Goal: Task Accomplishment & Management: Use online tool/utility

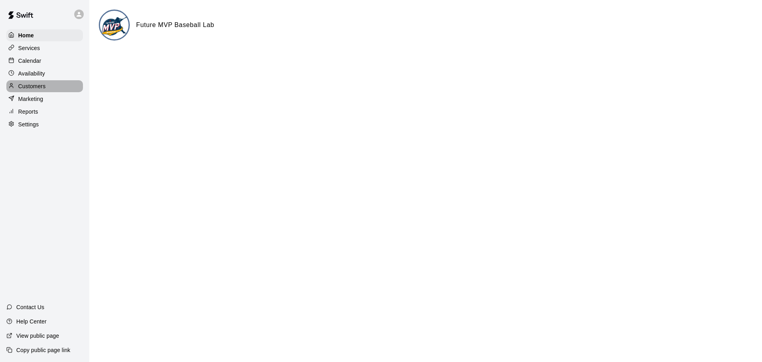
click at [40, 88] on p "Customers" at bounding box center [31, 86] width 27 height 8
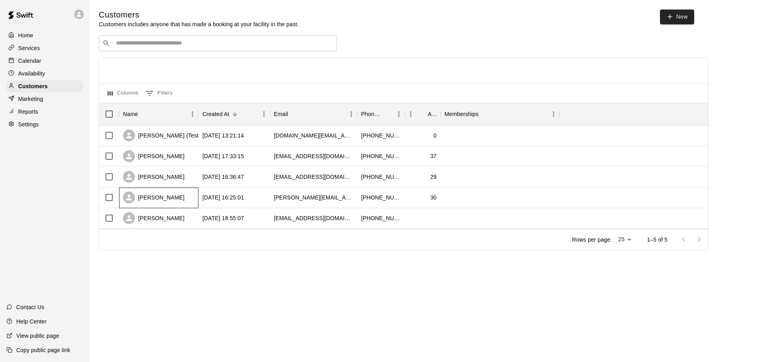
click at [166, 197] on div "[PERSON_NAME]" at bounding box center [154, 197] width 62 height 12
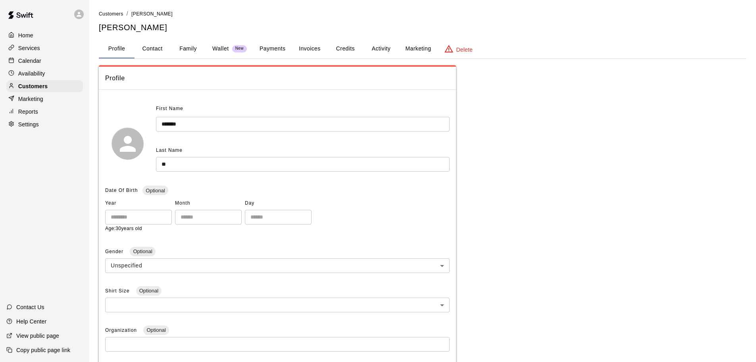
click at [188, 48] on button "Family" at bounding box center [188, 48] width 36 height 19
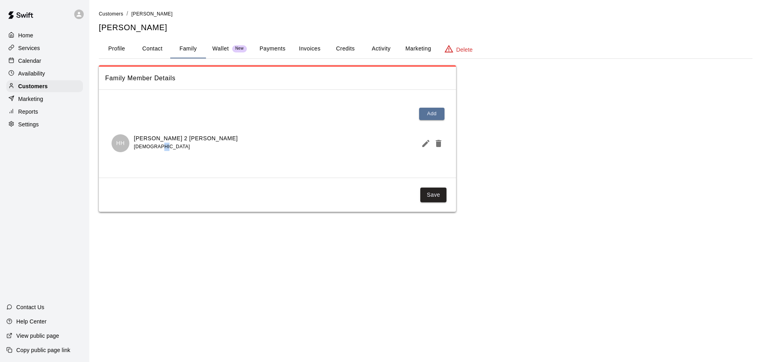
click at [154, 145] on div "[DEMOGRAPHIC_DATA]" at bounding box center [186, 147] width 104 height 8
click at [159, 149] on span "[DEMOGRAPHIC_DATA]" at bounding box center [162, 147] width 56 height 6
click at [121, 145] on p "HH" at bounding box center [120, 143] width 8 height 8
click at [427, 143] on icon "Edit Member" at bounding box center [425, 143] width 7 height 7
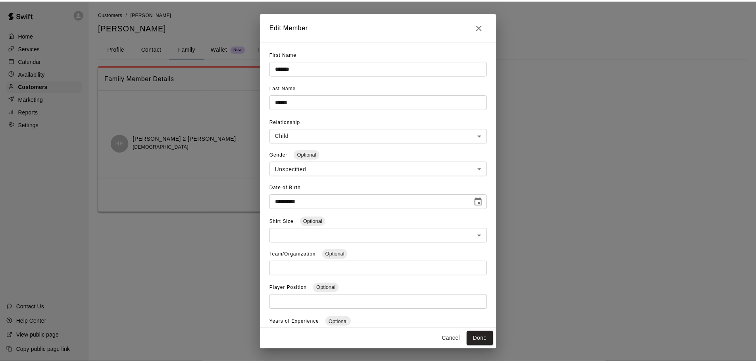
scroll to position [40, 0]
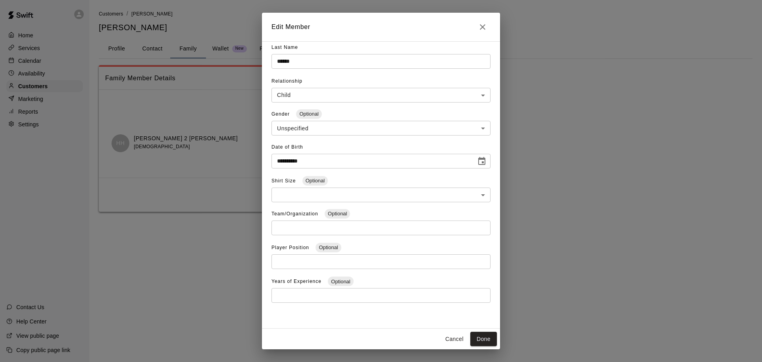
click at [482, 28] on icon "Close" at bounding box center [483, 27] width 10 height 10
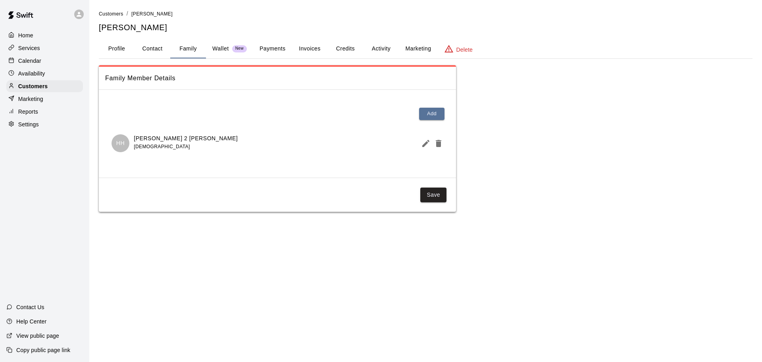
click at [379, 49] on button "Activity" at bounding box center [381, 48] width 36 height 19
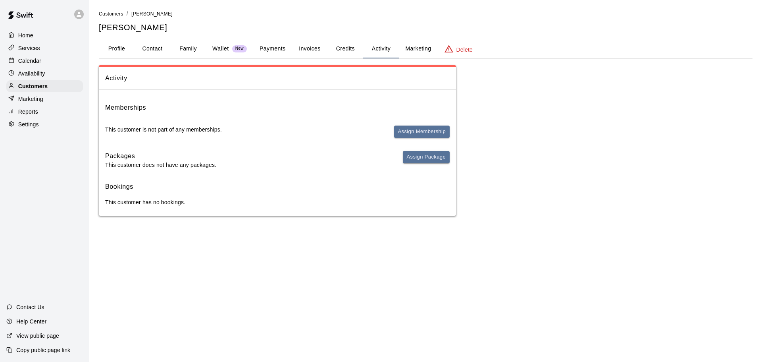
click at [348, 51] on button "Credits" at bounding box center [346, 48] width 36 height 19
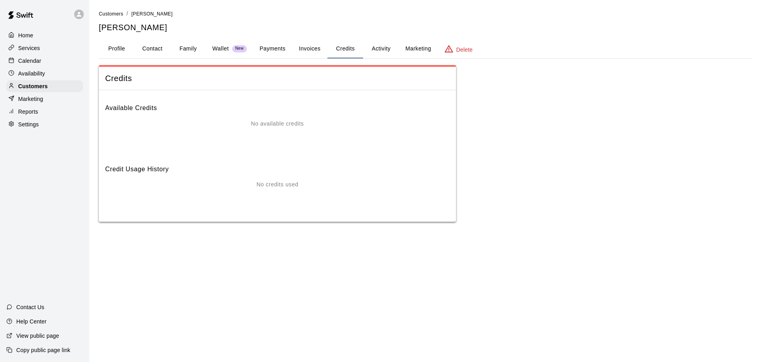
click at [311, 48] on button "Invoices" at bounding box center [310, 48] width 36 height 19
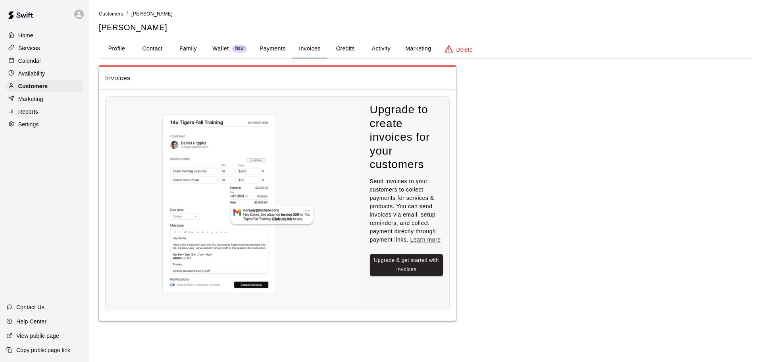
click at [280, 48] on button "Payments" at bounding box center [272, 48] width 39 height 19
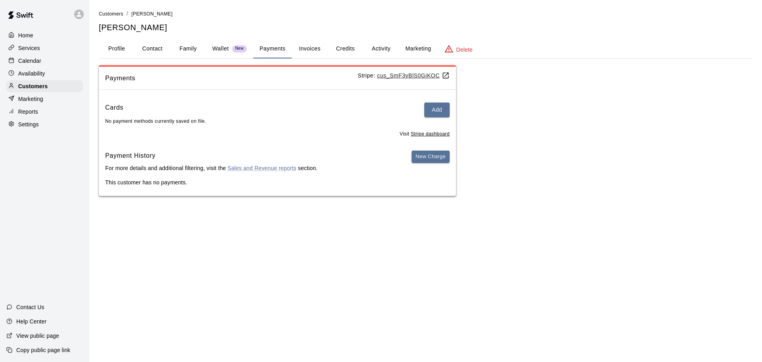
click at [184, 45] on button "Family" at bounding box center [188, 48] width 36 height 19
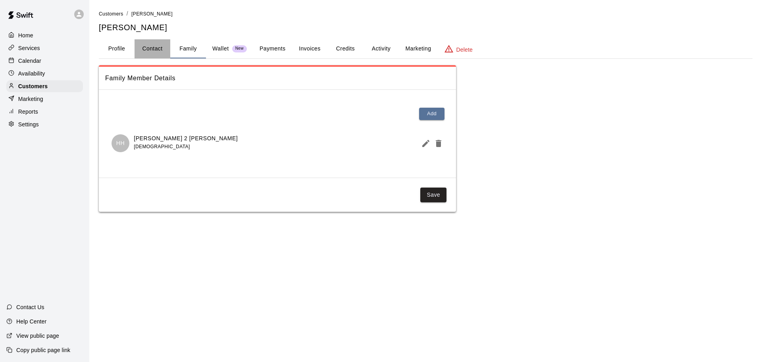
click at [152, 46] on button "Contact" at bounding box center [153, 48] width 36 height 19
select select "**"
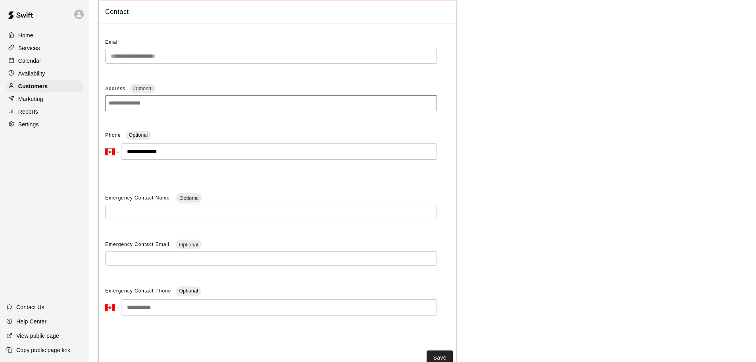
scroll to position [0, 0]
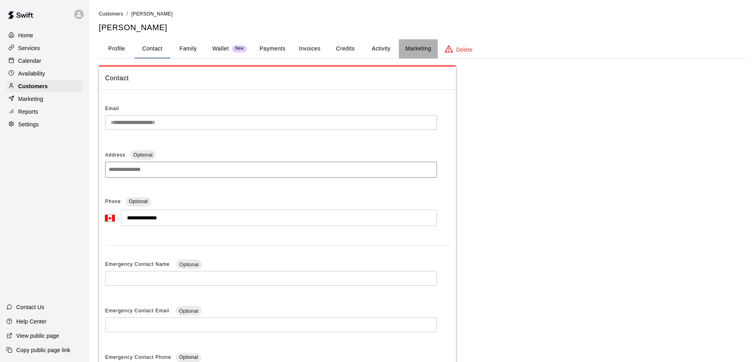
click at [420, 50] on button "Marketing" at bounding box center [418, 48] width 39 height 19
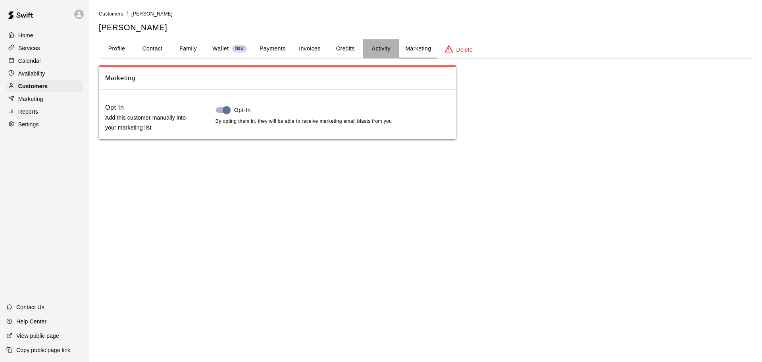
click at [387, 45] on button "Activity" at bounding box center [381, 48] width 36 height 19
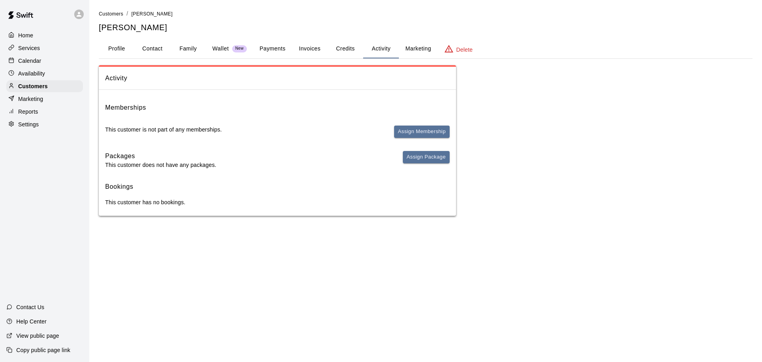
click at [353, 47] on button "Credits" at bounding box center [346, 48] width 36 height 19
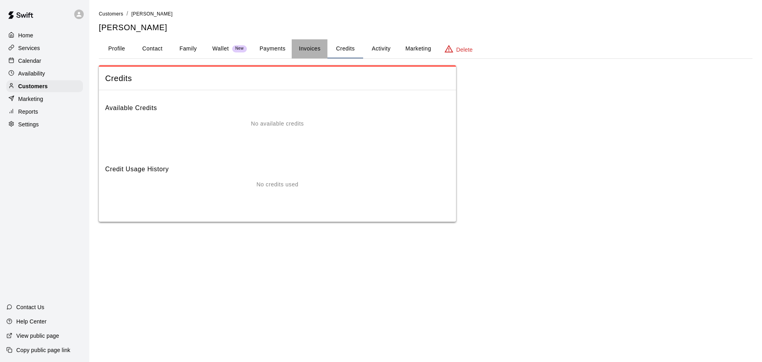
click at [301, 52] on button "Invoices" at bounding box center [310, 48] width 36 height 19
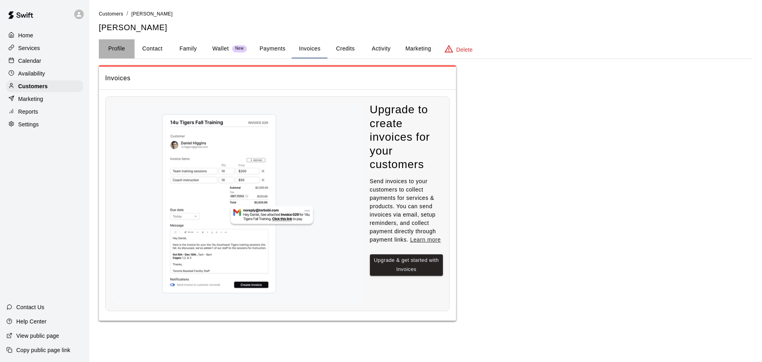
click at [101, 47] on button "Profile" at bounding box center [117, 48] width 36 height 19
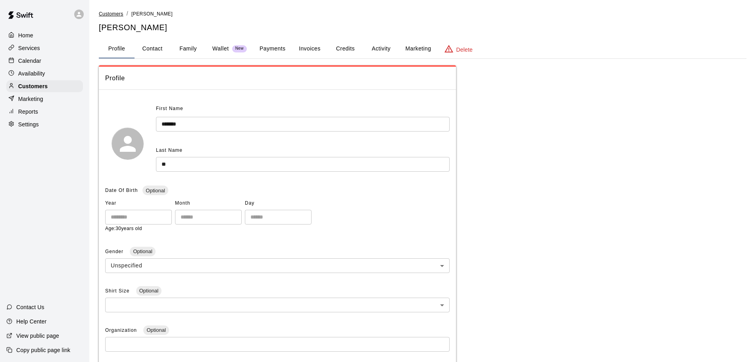
click at [108, 14] on span "Customers" at bounding box center [111, 14] width 25 height 6
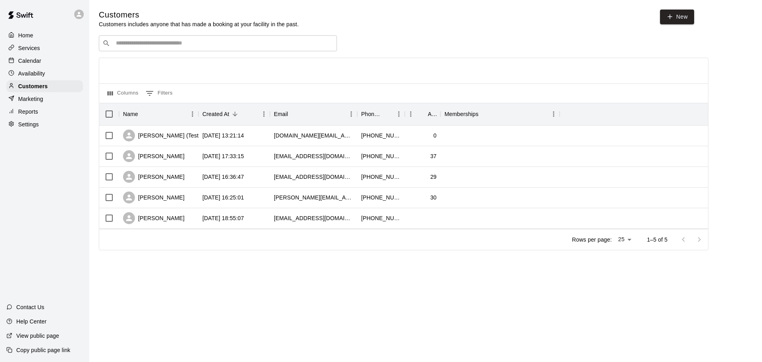
click at [171, 48] on div "​ ​" at bounding box center [218, 43] width 238 height 16
click at [173, 135] on div "[PERSON_NAME] (Test) [PERSON_NAME]" at bounding box center [185, 135] width 125 height 12
click at [153, 179] on div "[PERSON_NAME]" at bounding box center [154, 177] width 62 height 12
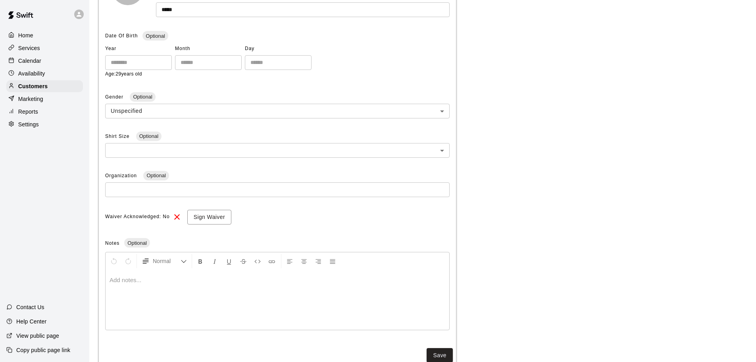
scroll to position [159, 0]
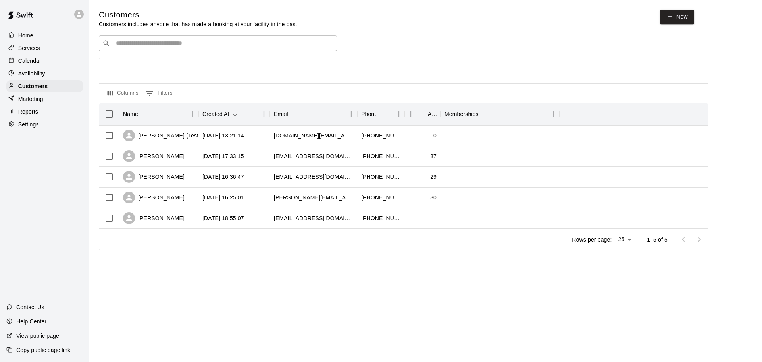
click at [173, 195] on div "[PERSON_NAME]" at bounding box center [158, 197] width 79 height 21
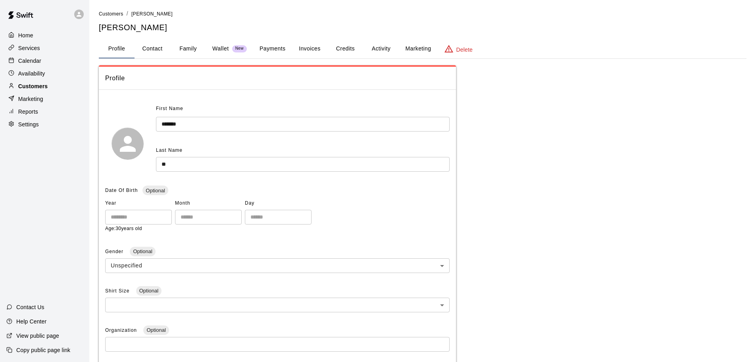
click at [35, 86] on p "Customers" at bounding box center [32, 86] width 29 height 8
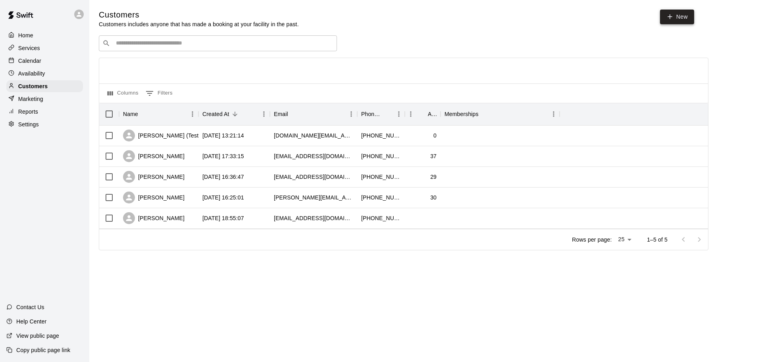
click at [675, 19] on link "New" at bounding box center [677, 17] width 34 height 15
select select "**"
click at [38, 335] on p "View public page" at bounding box center [37, 335] width 43 height 8
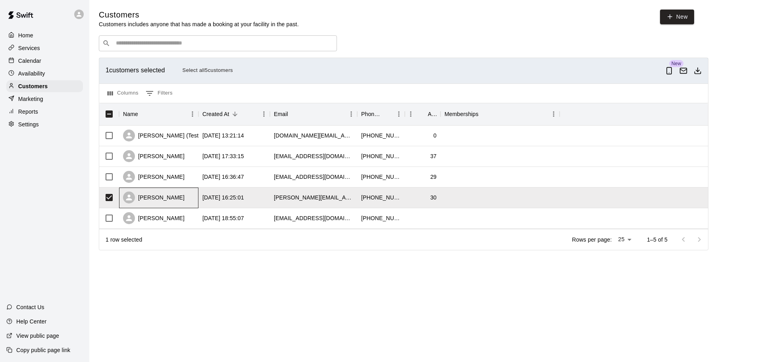
click at [156, 198] on div "[PERSON_NAME]" at bounding box center [154, 197] width 62 height 12
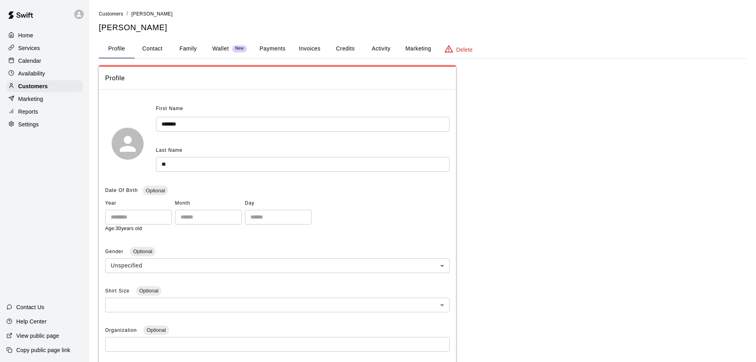
click at [461, 50] on p "Delete" at bounding box center [465, 50] width 16 height 8
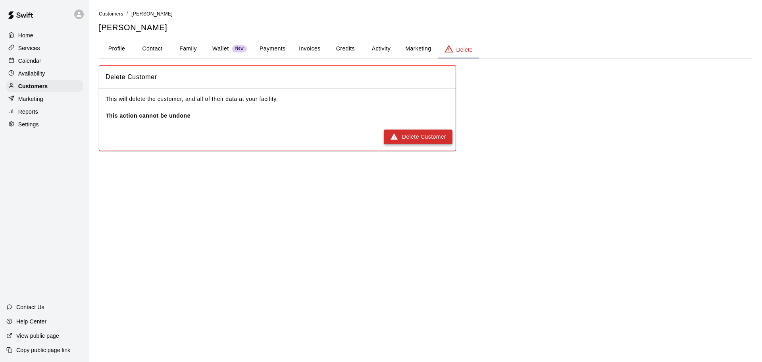
click at [426, 137] on button "Delete Customer" at bounding box center [418, 136] width 69 height 15
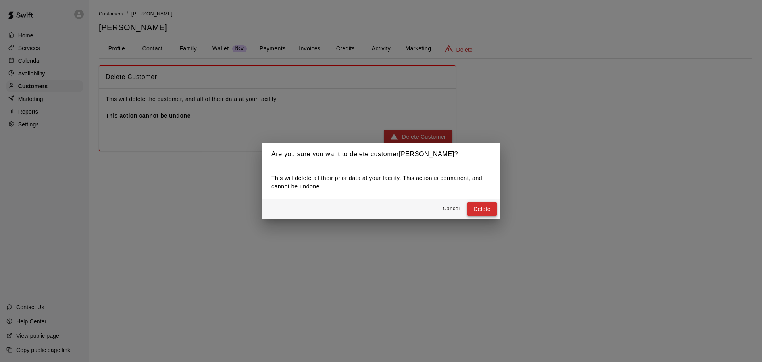
click at [491, 209] on button "Delete" at bounding box center [482, 209] width 30 height 15
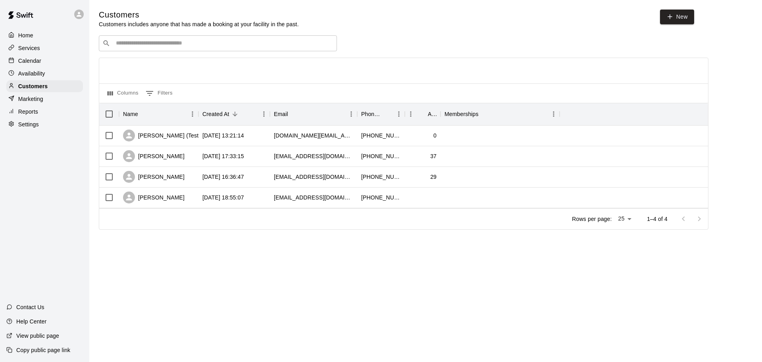
click at [502, 23] on div "Customers Customers includes anyone that has made a booking at your facility in…" at bounding box center [396, 19] width 595 height 19
click at [378, 18] on div "Customers Customers includes anyone that has made a booking at your facility in…" at bounding box center [396, 19] width 595 height 19
click at [261, 202] on div "[DATE] 18:55:07" at bounding box center [233, 197] width 71 height 21
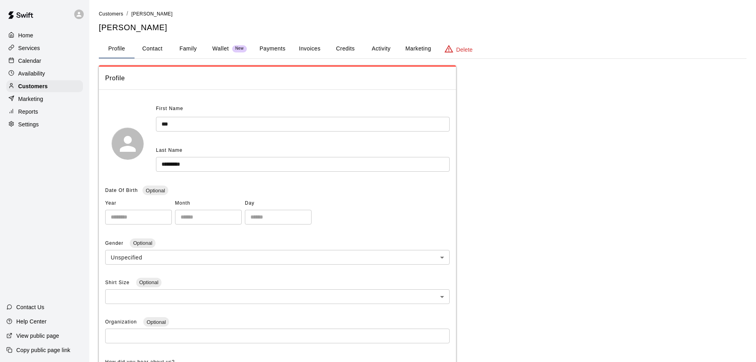
click at [193, 46] on button "Family" at bounding box center [188, 48] width 36 height 19
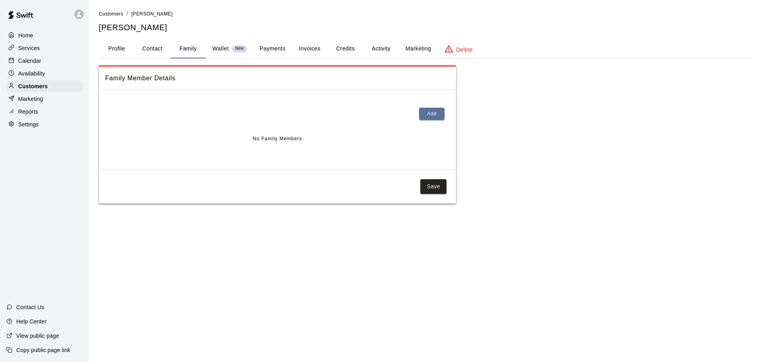
click at [119, 55] on button "Profile" at bounding box center [117, 48] width 36 height 19
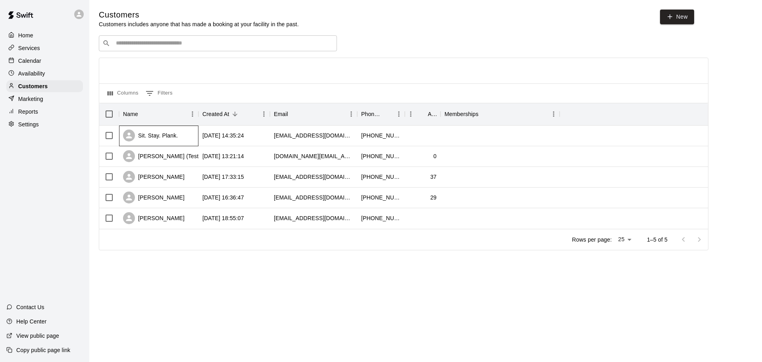
click at [179, 141] on div "Sit. Stay. Plank." at bounding box center [158, 135] width 79 height 21
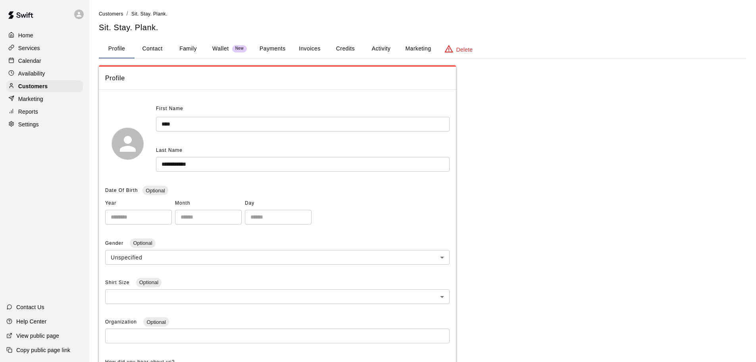
click at [156, 51] on button "Contact" at bounding box center [153, 48] width 36 height 19
select select "**"
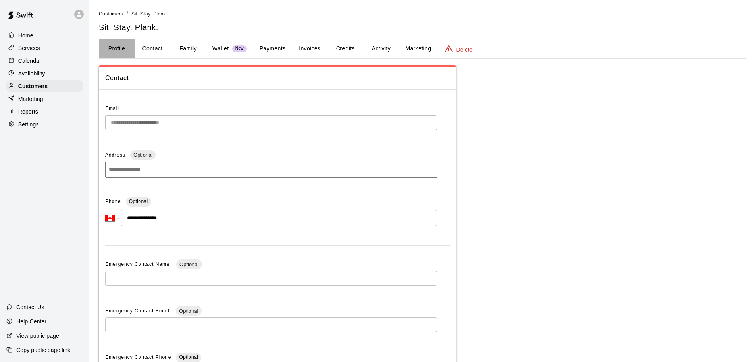
click at [119, 52] on button "Profile" at bounding box center [117, 48] width 36 height 19
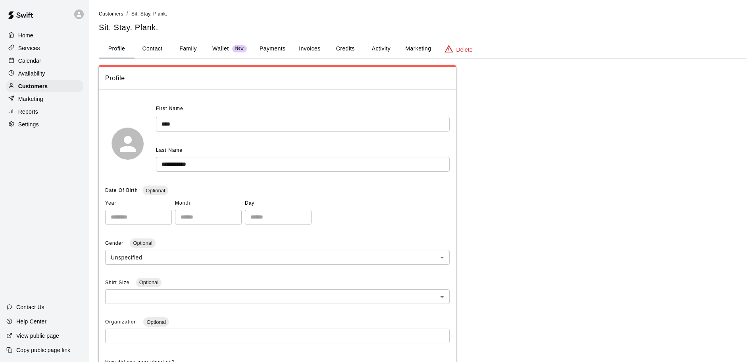
click at [31, 35] on p "Home" at bounding box center [25, 35] width 15 height 8
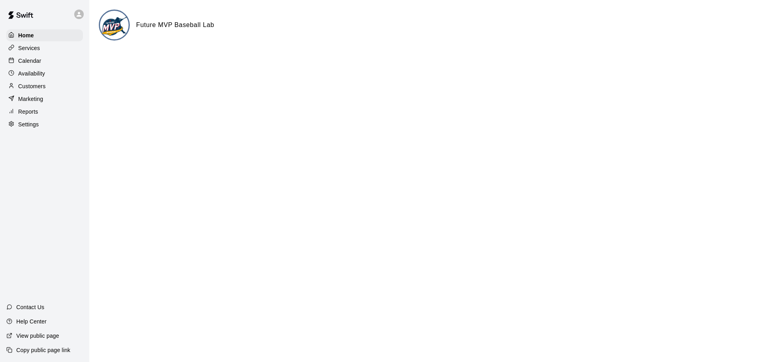
click at [30, 48] on p "Services" at bounding box center [29, 48] width 22 height 8
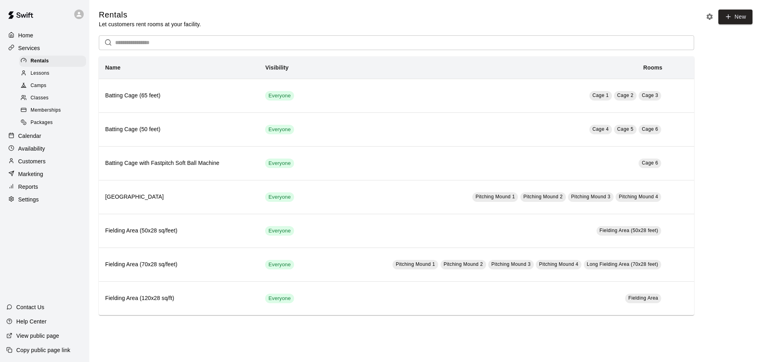
click at [36, 140] on p "Calendar" at bounding box center [29, 136] width 23 height 8
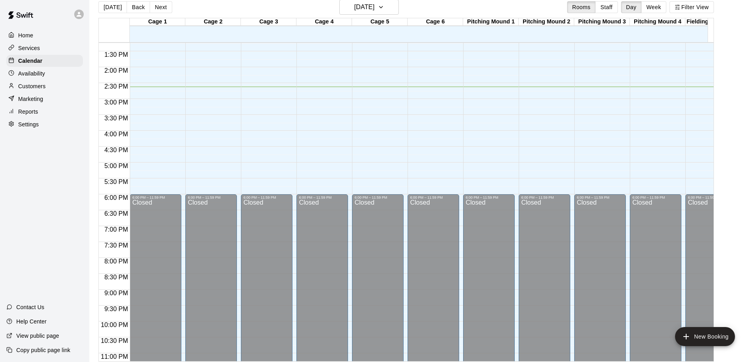
scroll to position [13, 0]
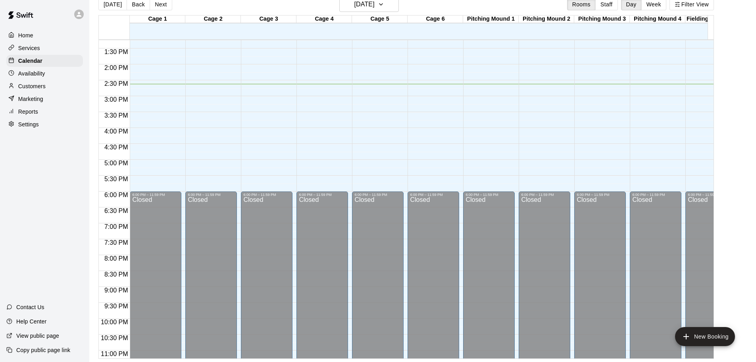
click at [37, 100] on p "Marketing" at bounding box center [30, 99] width 25 height 8
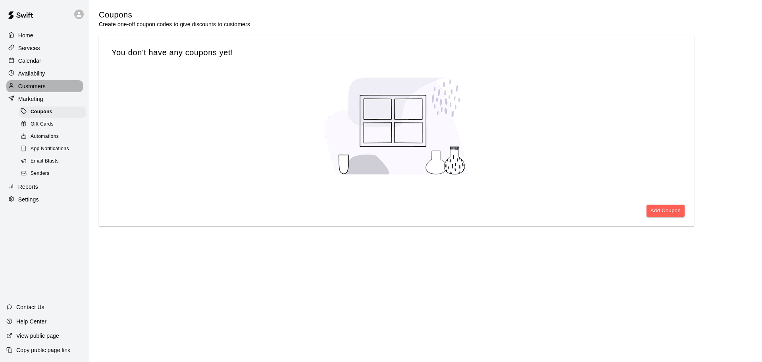
click at [45, 90] on p "Customers" at bounding box center [31, 86] width 27 height 8
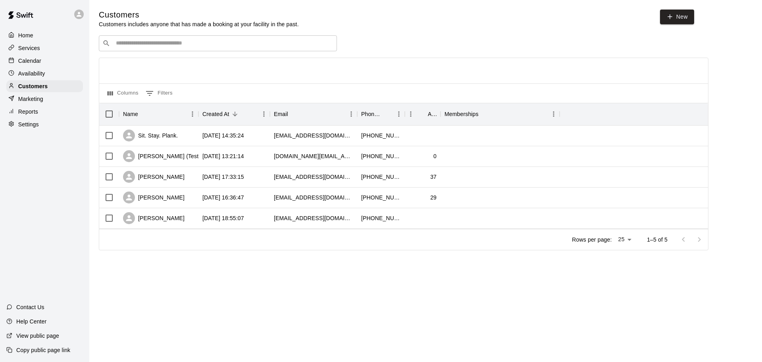
click at [46, 102] on div "Marketing" at bounding box center [44, 99] width 77 height 12
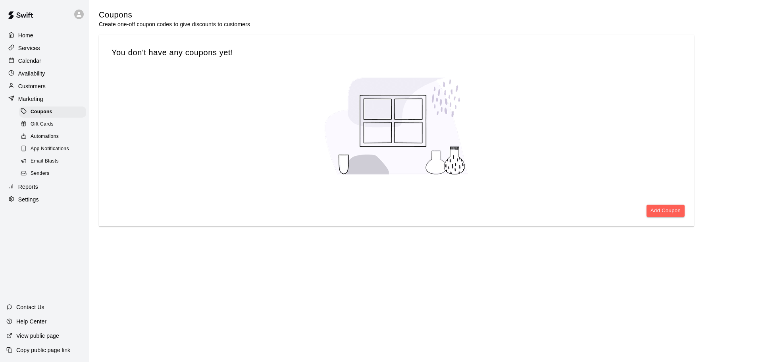
click at [45, 163] on span "Email Blasts" at bounding box center [45, 161] width 28 height 8
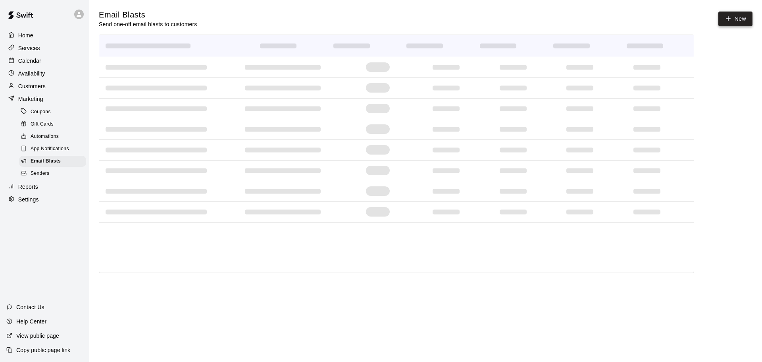
click at [729, 16] on icon at bounding box center [728, 18] width 7 height 7
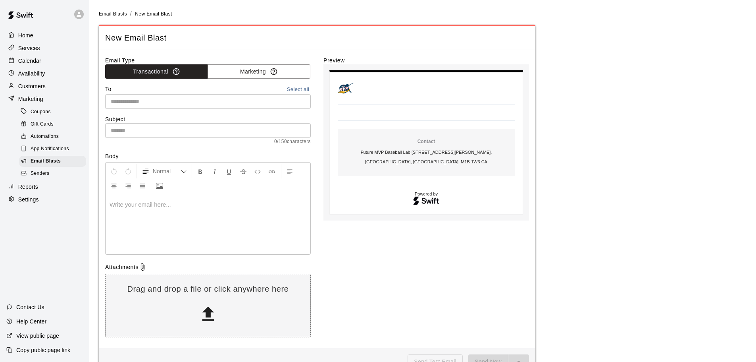
click at [231, 103] on input "text" at bounding box center [208, 101] width 200 height 10
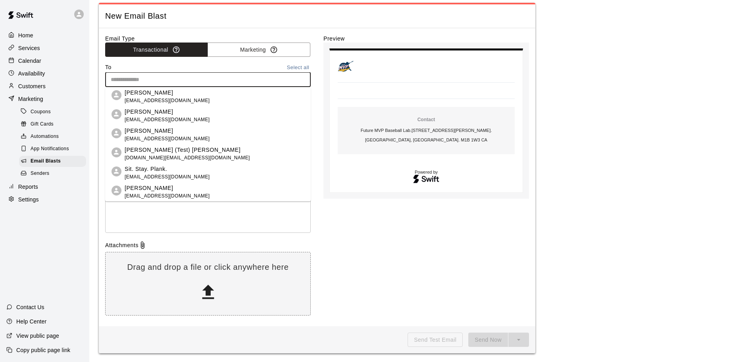
scroll to position [23, 0]
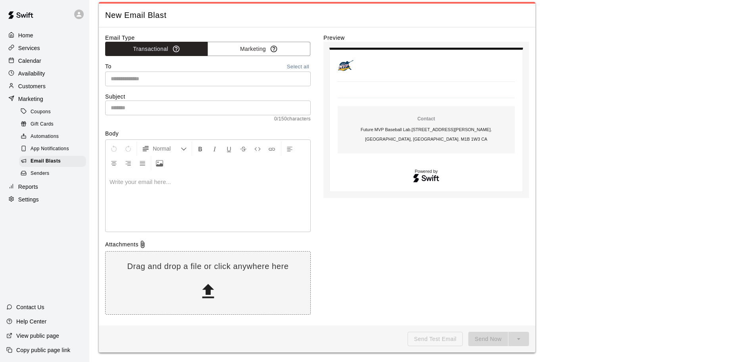
click at [392, 232] on div "Preview Contact Future MVP Baseball Lab . 480 Tapscott Road, Unit 2. Toronto, O…" at bounding box center [427, 176] width 206 height 285
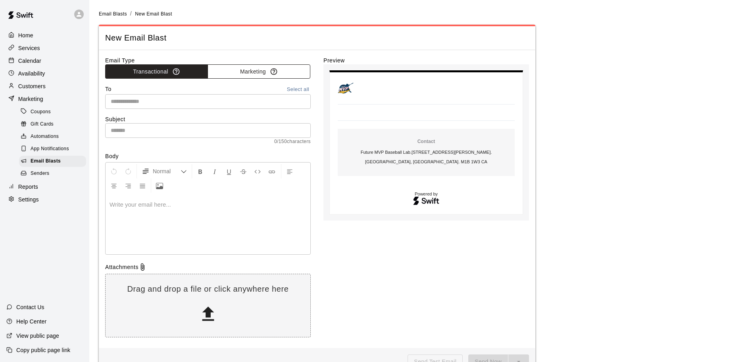
click at [266, 73] on button "Marketing" at bounding box center [259, 71] width 103 height 15
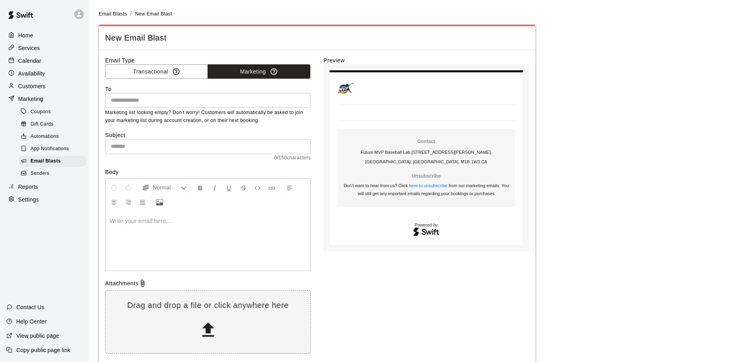
click at [243, 100] on input "text" at bounding box center [208, 100] width 200 height 10
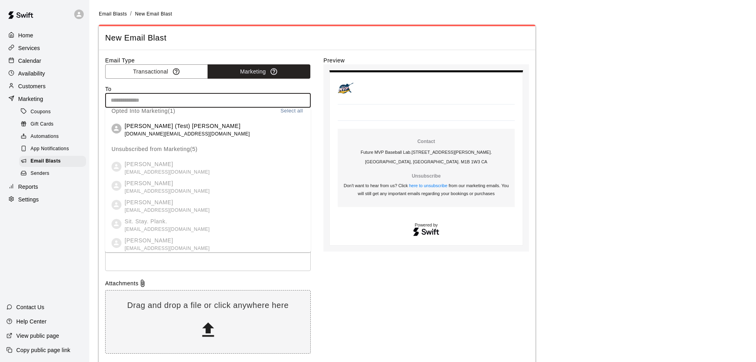
scroll to position [8, 0]
click at [172, 126] on p "[PERSON_NAME] (Test) [PERSON_NAME]" at bounding box center [187, 124] width 125 height 8
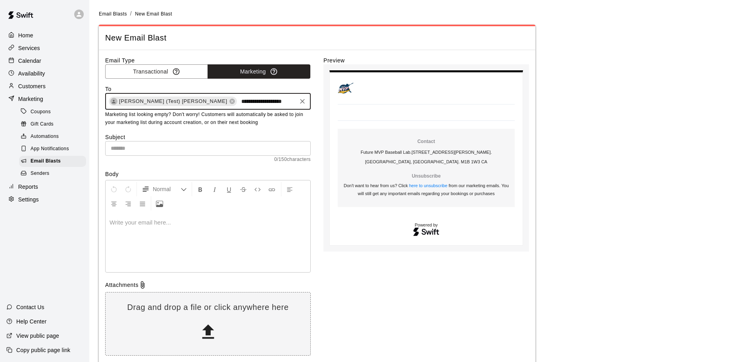
type input "**********"
type input "*****"
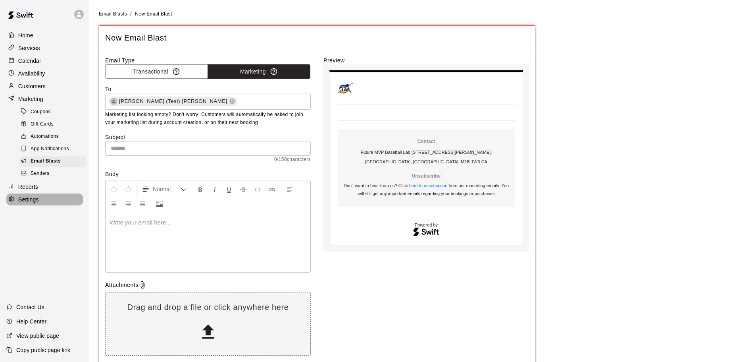
click at [58, 205] on div "Settings" at bounding box center [44, 199] width 77 height 12
select select "**"
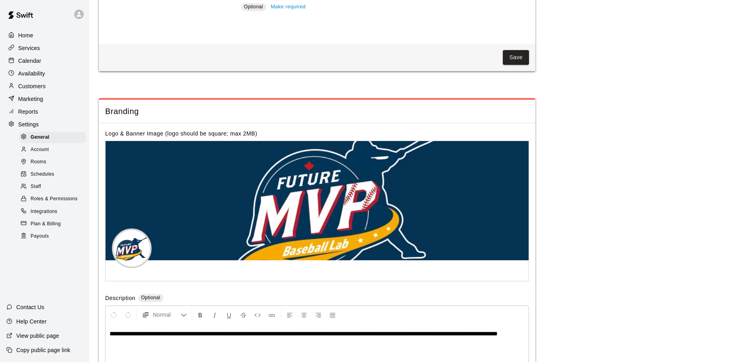
scroll to position [1550, 0]
click at [39, 97] on p "Marketing" at bounding box center [30, 99] width 25 height 8
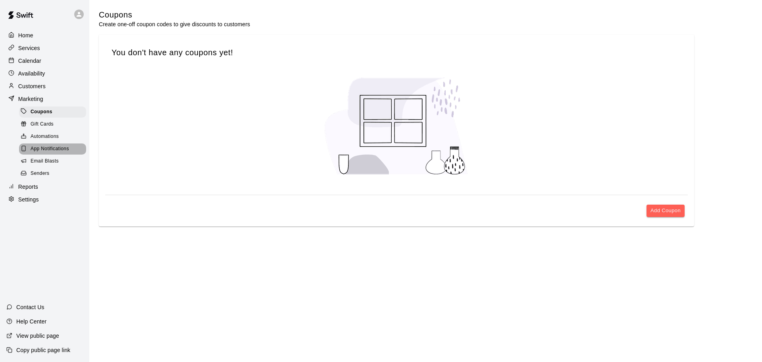
click at [44, 152] on span "App Notifications" at bounding box center [50, 149] width 39 height 8
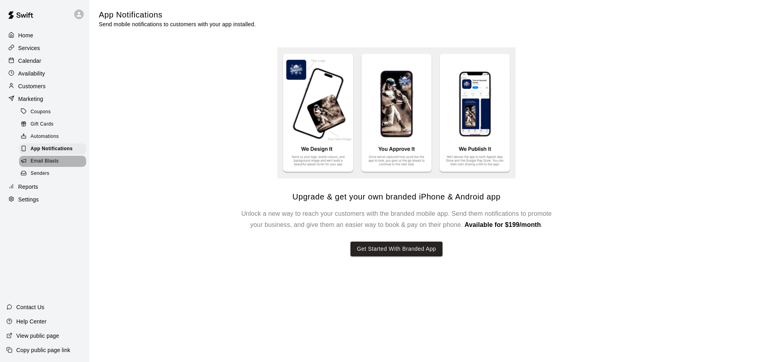
click at [42, 165] on span "Email Blasts" at bounding box center [45, 161] width 28 height 8
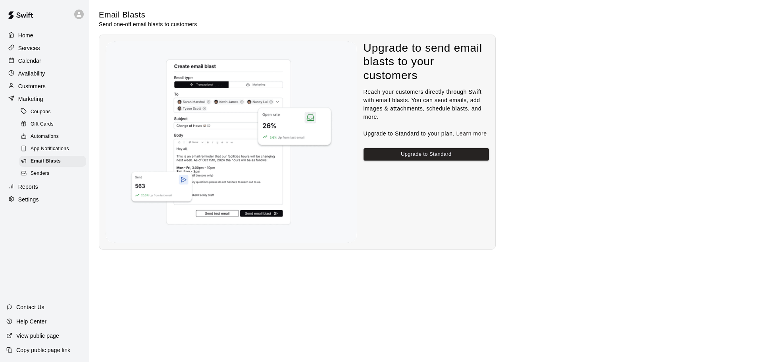
click at [39, 177] on span "Senders" at bounding box center [40, 174] width 19 height 8
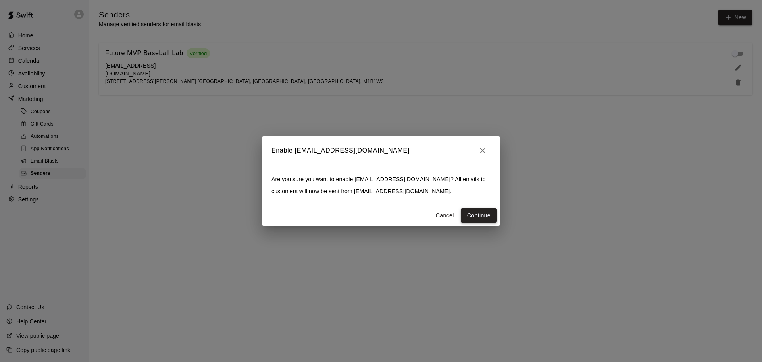
click at [481, 214] on button "Continue" at bounding box center [479, 215] width 36 height 15
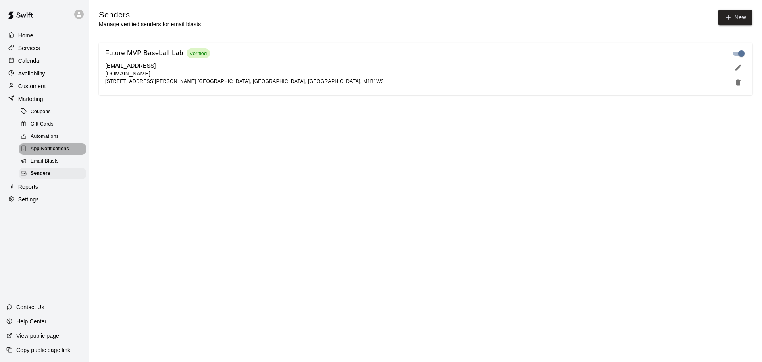
click at [50, 151] on span "App Notifications" at bounding box center [50, 149] width 39 height 8
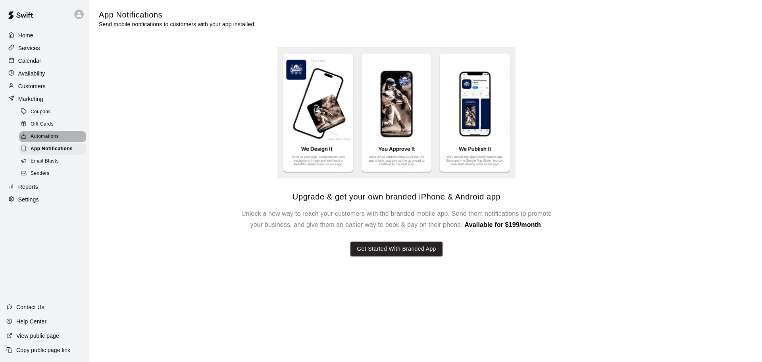
click at [55, 141] on span "Automations" at bounding box center [45, 137] width 28 height 8
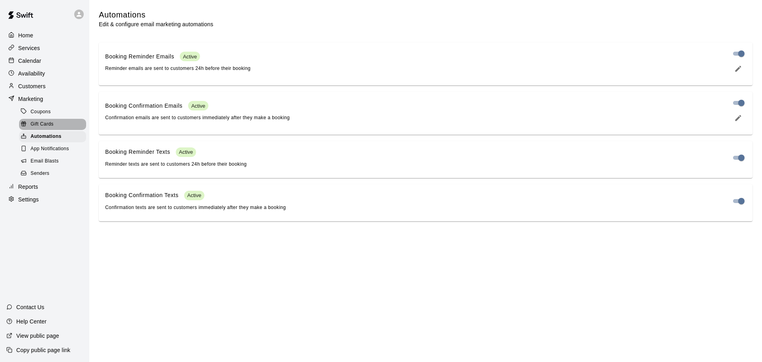
click at [40, 128] on span "Gift Cards" at bounding box center [42, 124] width 23 height 8
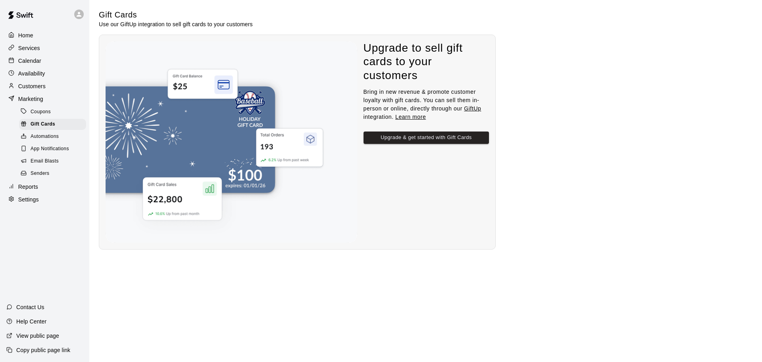
click at [46, 153] on span "App Notifications" at bounding box center [50, 149] width 39 height 8
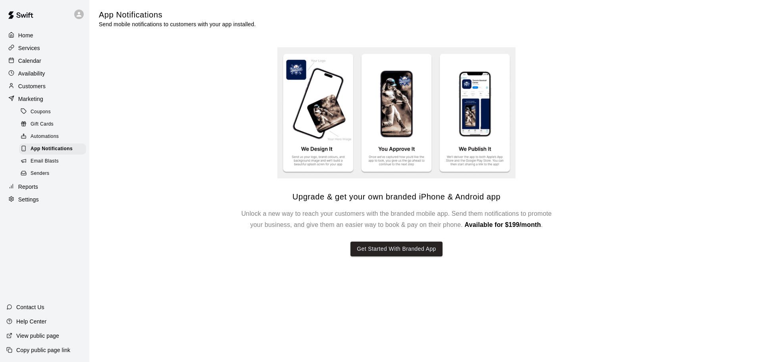
click at [44, 165] on span "Email Blasts" at bounding box center [45, 161] width 28 height 8
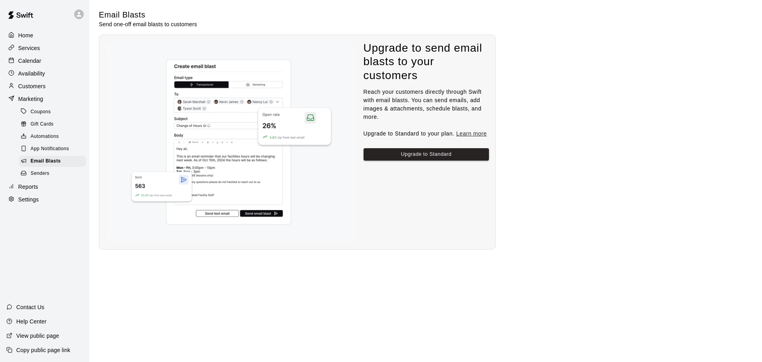
click at [50, 116] on span "Coupons" at bounding box center [41, 112] width 20 height 8
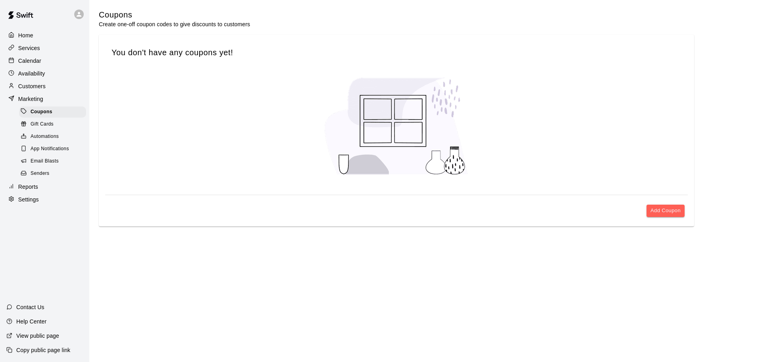
click at [45, 128] on span "Gift Cards" at bounding box center [42, 124] width 23 height 8
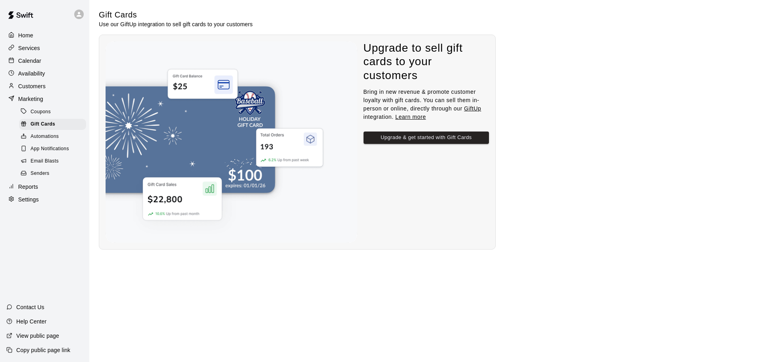
click at [40, 35] on div "Home" at bounding box center [44, 35] width 77 height 12
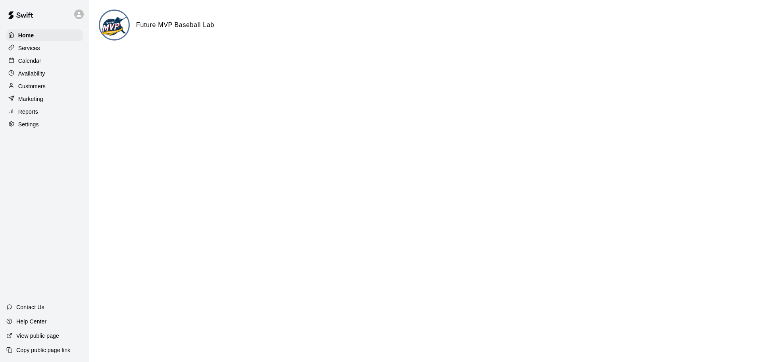
click at [382, 64] on html "Home Services Calendar Availability Customers Marketing Reports Settings Contac…" at bounding box center [381, 32] width 762 height 64
click at [33, 50] on p "Services" at bounding box center [29, 48] width 22 height 8
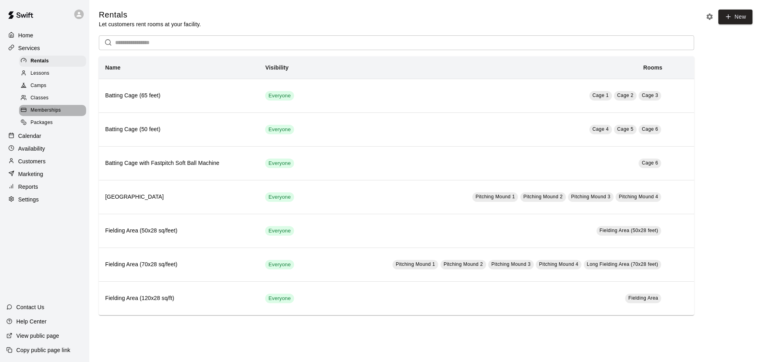
click at [35, 112] on span "Memberships" at bounding box center [46, 110] width 30 height 8
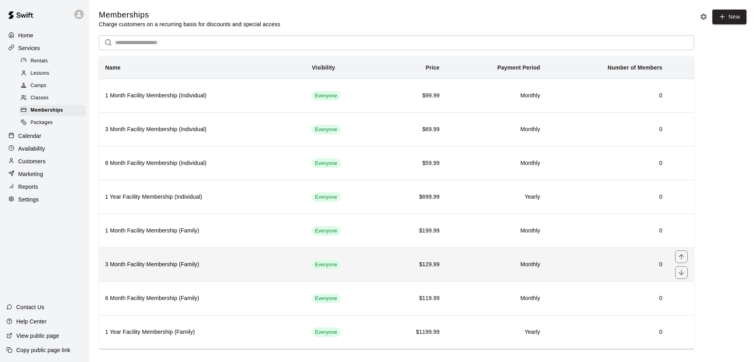
scroll to position [10, 0]
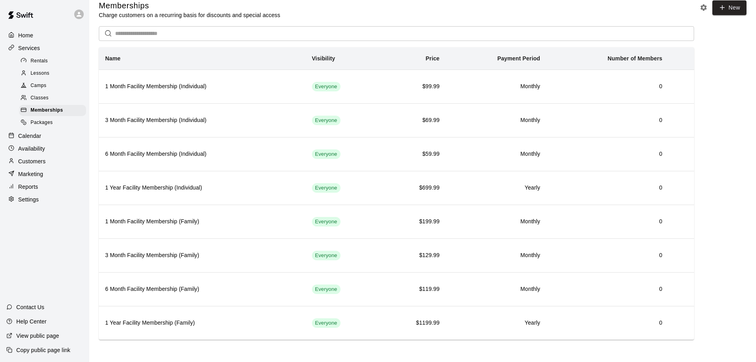
click at [51, 123] on span "Packages" at bounding box center [42, 123] width 22 height 8
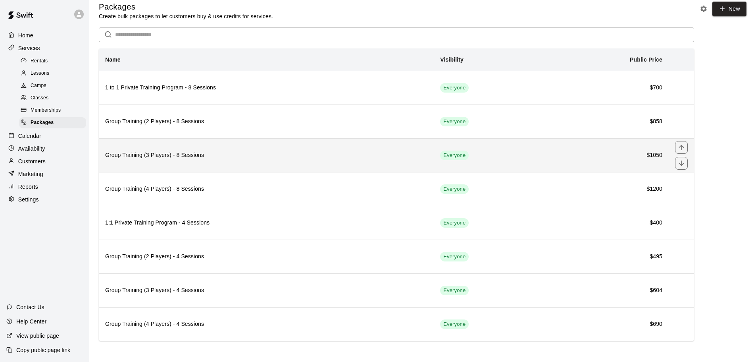
scroll to position [10, 0]
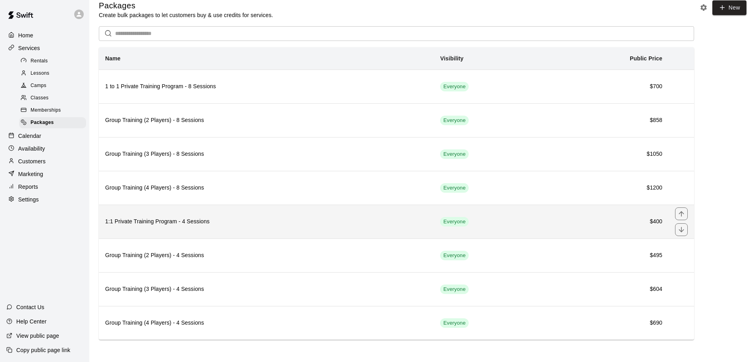
click at [134, 224] on h6 "1:1 Private Training Program - 4 Sessions" at bounding box center [266, 221] width 322 height 9
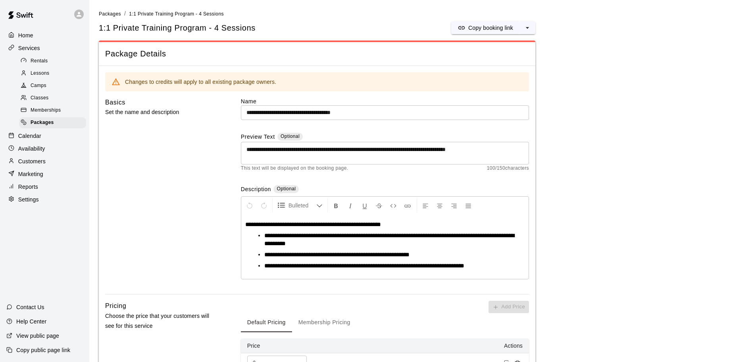
click at [251, 114] on input "**********" at bounding box center [385, 112] width 288 height 15
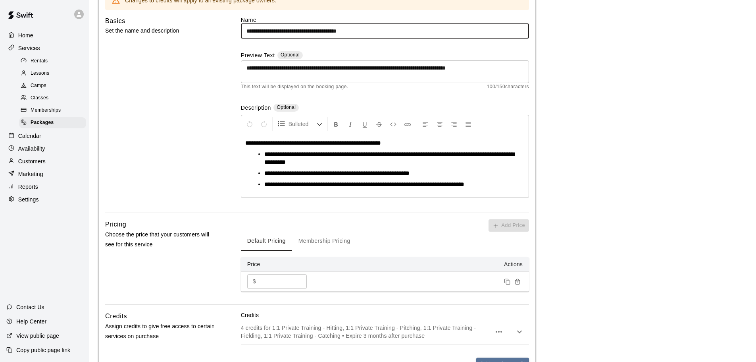
scroll to position [183, 0]
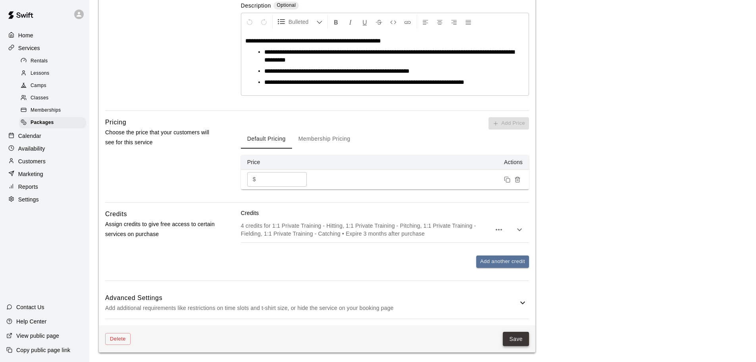
type input "**********"
click at [512, 346] on button "Save" at bounding box center [516, 338] width 26 height 15
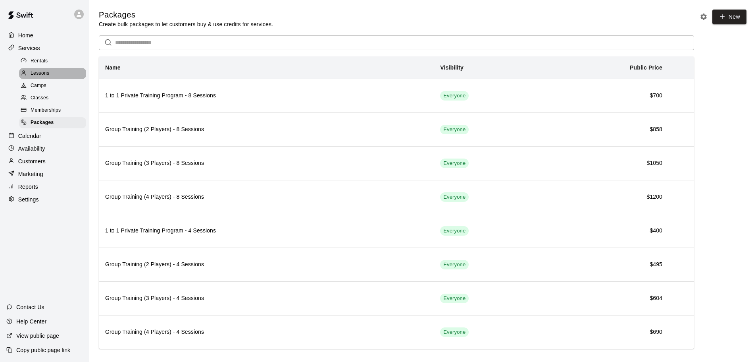
click at [55, 78] on div "Lessons" at bounding box center [52, 73] width 67 height 11
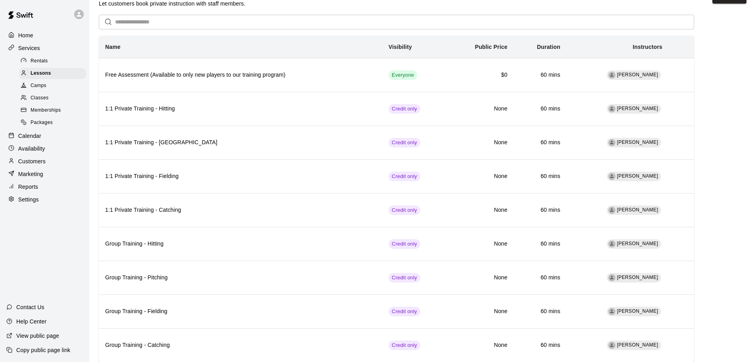
scroll to position [40, 0]
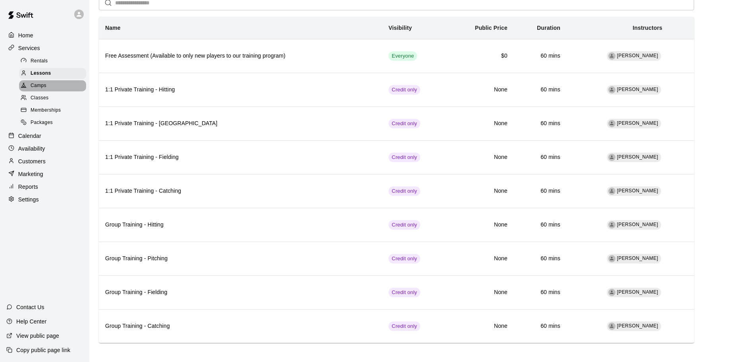
click at [47, 88] on div "Camps" at bounding box center [52, 85] width 67 height 11
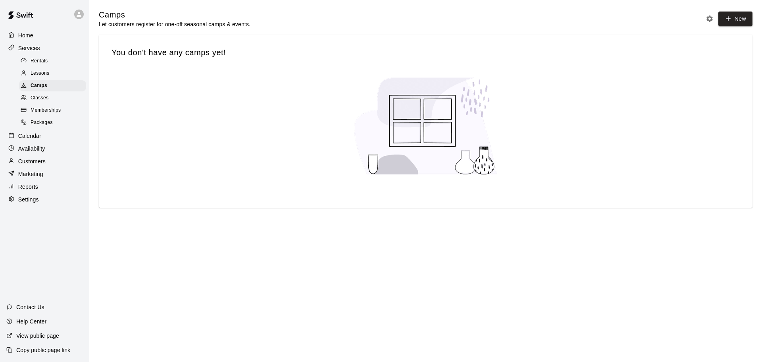
click at [58, 76] on div "Lessons" at bounding box center [52, 73] width 67 height 11
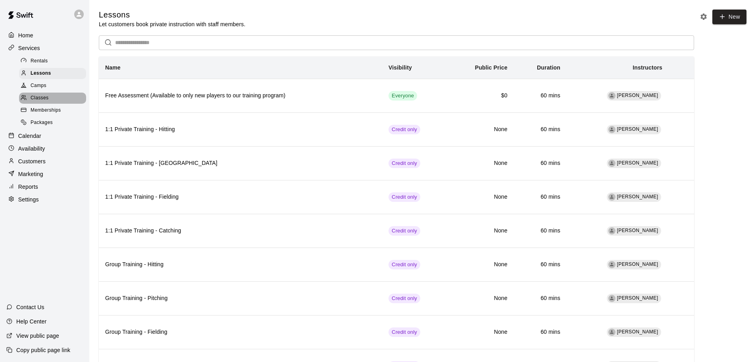
click at [55, 103] on div "Classes" at bounding box center [52, 97] width 67 height 11
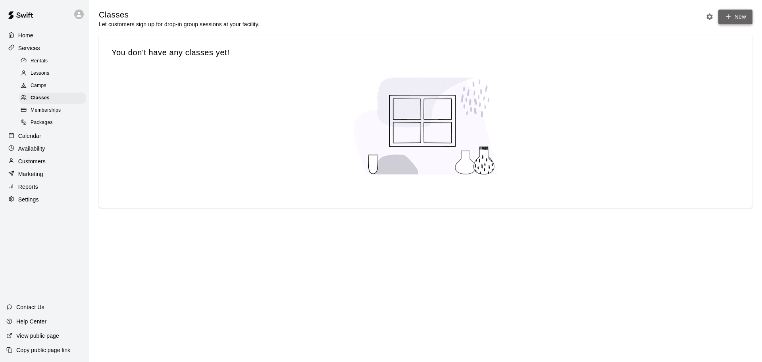
click at [732, 19] on icon "button" at bounding box center [728, 16] width 7 height 7
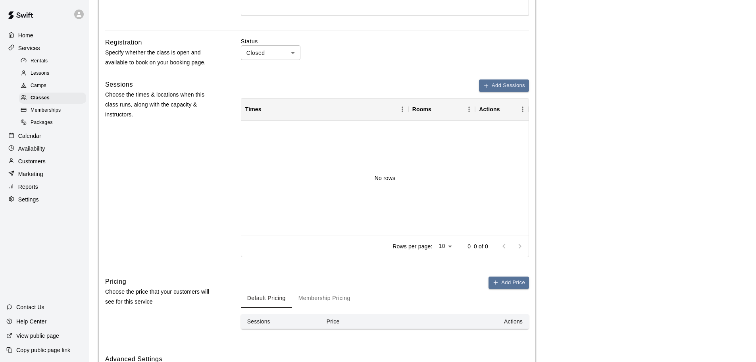
scroll to position [293, 0]
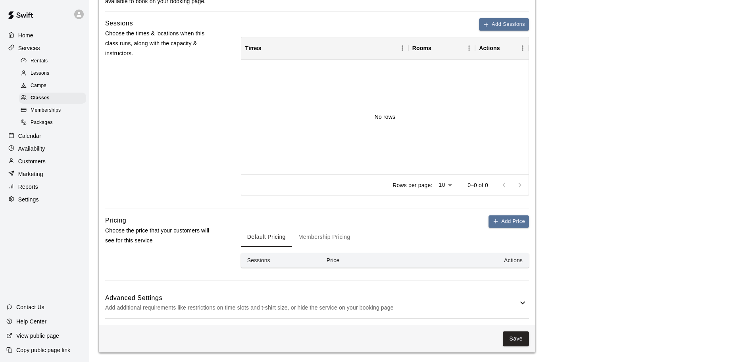
click at [468, 301] on h6 "Advanced Settings" at bounding box center [311, 298] width 413 height 10
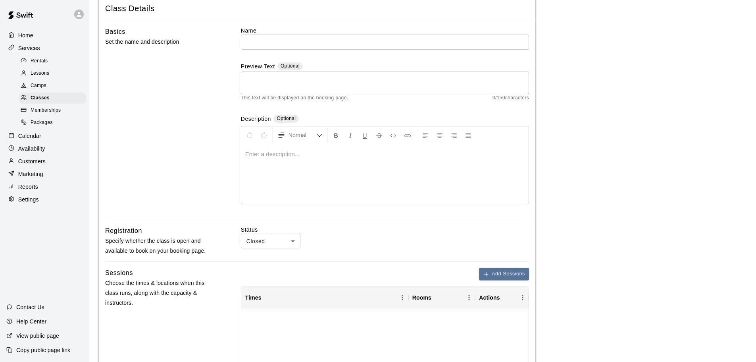
scroll to position [40, 0]
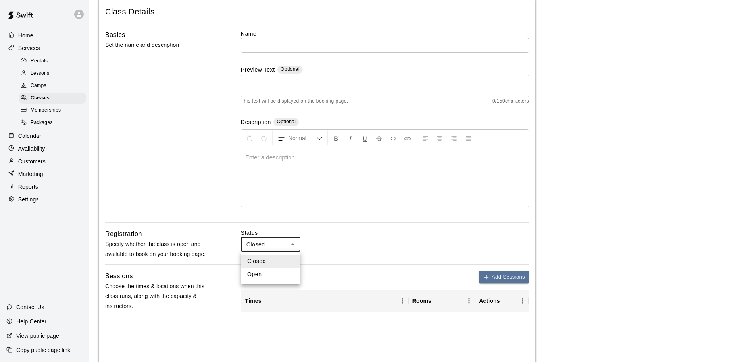
click at [216, 164] on div at bounding box center [381, 181] width 762 height 362
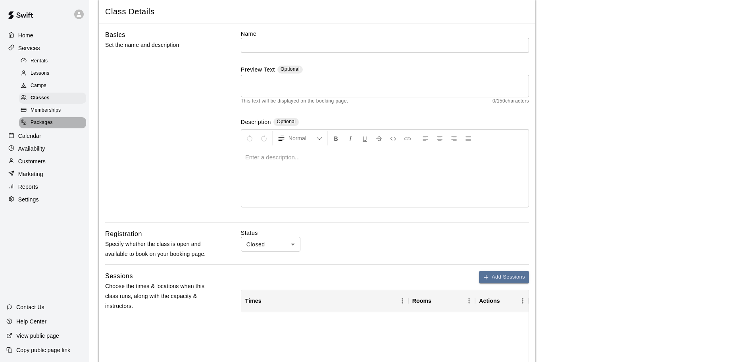
click at [58, 127] on div "Packages" at bounding box center [52, 122] width 67 height 11
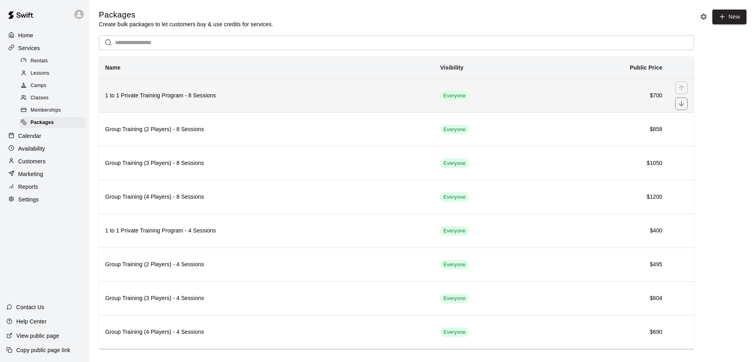
click at [263, 106] on th "1 to 1 Private Training Program - 8 Sessions" at bounding box center [266, 96] width 335 height 34
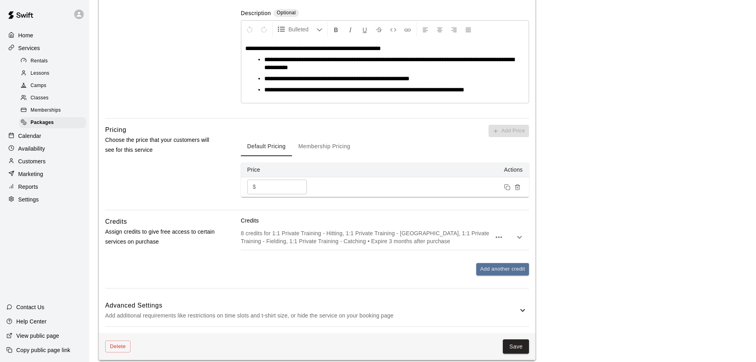
scroll to position [183, 0]
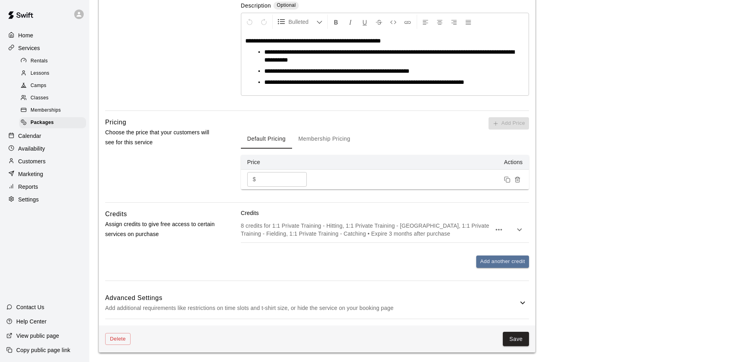
click at [428, 298] on h6 "Advanced Settings" at bounding box center [311, 298] width 413 height 10
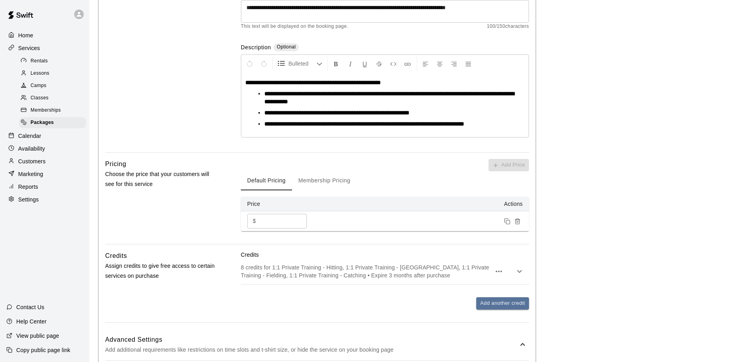
scroll to position [0, 0]
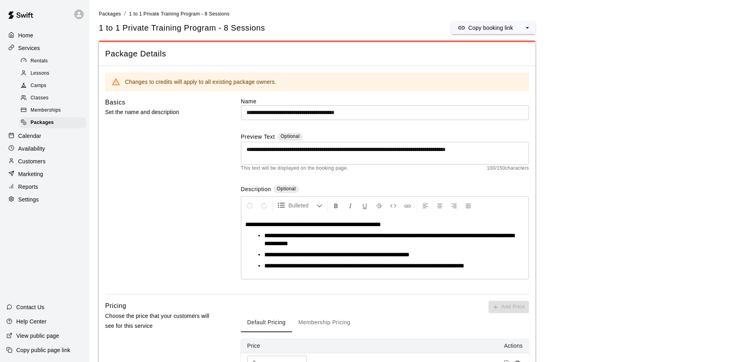
click at [57, 72] on div "Lessons" at bounding box center [52, 73] width 67 height 11
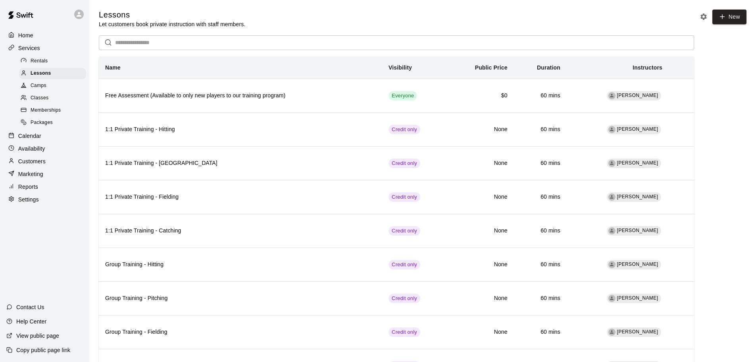
click at [52, 87] on div "Camps" at bounding box center [52, 85] width 67 height 11
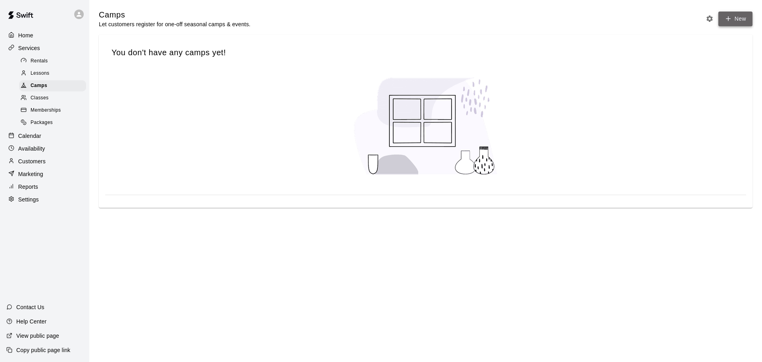
click at [733, 25] on button "New" at bounding box center [736, 19] width 34 height 15
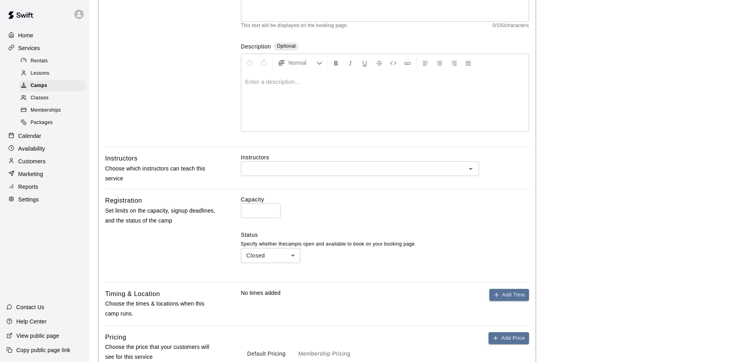
scroll to position [119, 0]
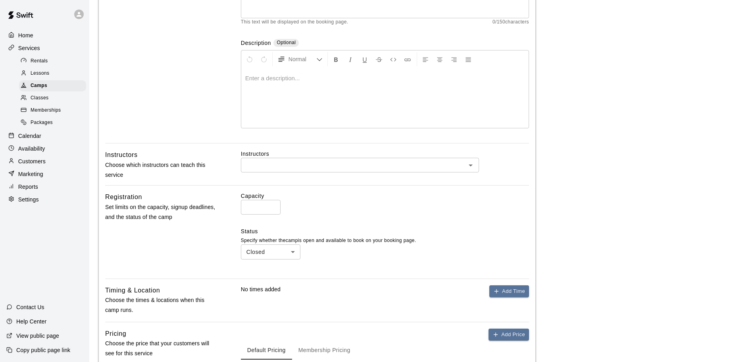
click at [473, 160] on div at bounding box center [470, 165] width 10 height 11
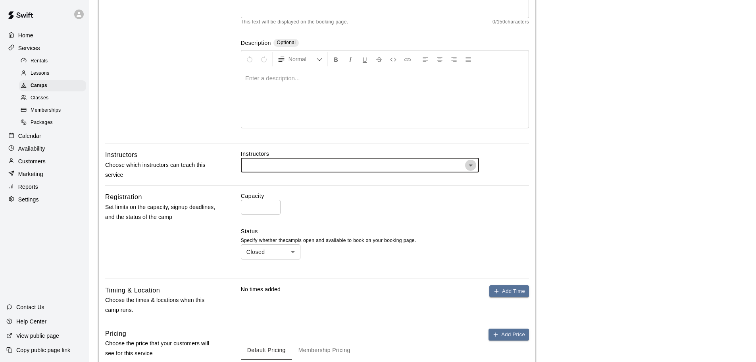
click at [471, 164] on icon "Open" at bounding box center [471, 165] width 10 height 10
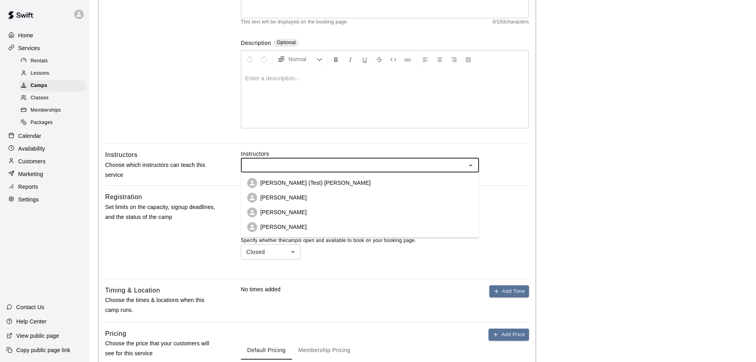
click at [388, 180] on li "[PERSON_NAME] (Test) [PERSON_NAME]" at bounding box center [360, 182] width 238 height 15
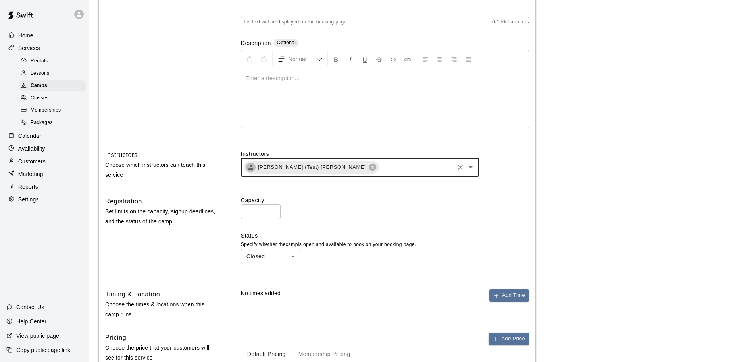
click at [470, 166] on icon "Open" at bounding box center [471, 167] width 10 height 10
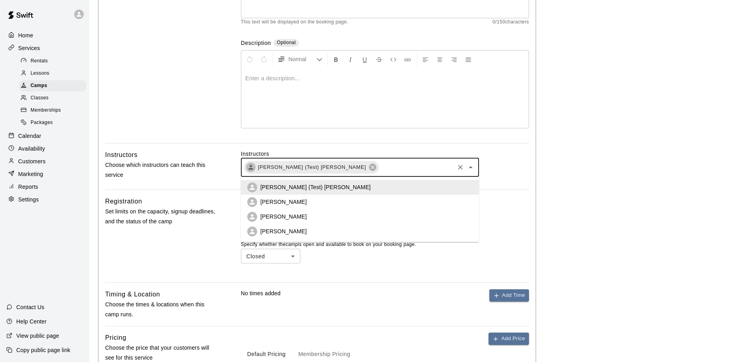
click at [302, 202] on li "[PERSON_NAME]" at bounding box center [360, 202] width 238 height 15
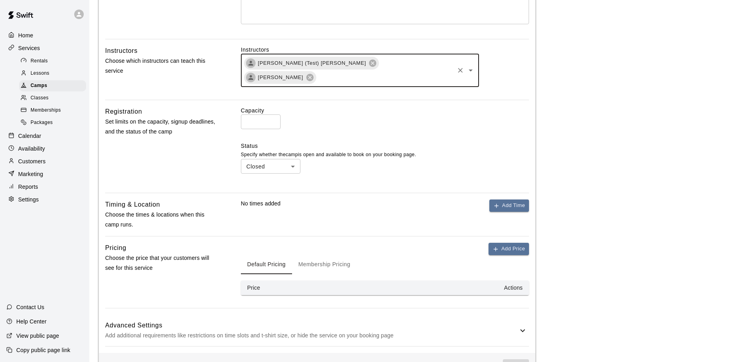
scroll to position [236, 0]
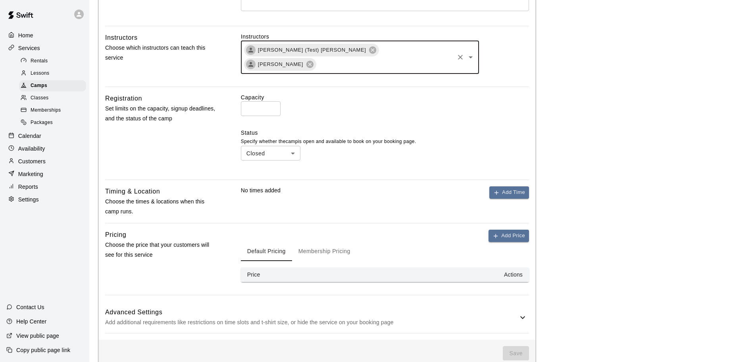
click at [57, 104] on div "Classes" at bounding box center [52, 97] width 67 height 11
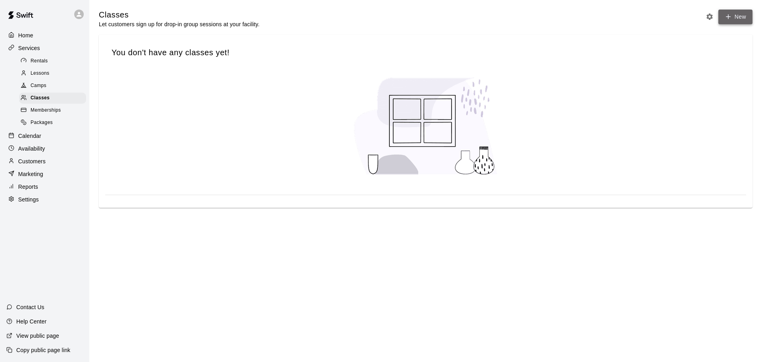
click at [742, 19] on button "New" at bounding box center [736, 17] width 34 height 15
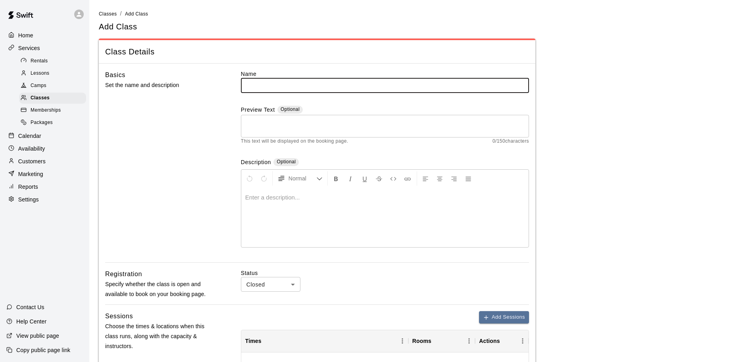
click at [56, 89] on div "Camps" at bounding box center [52, 85] width 67 height 11
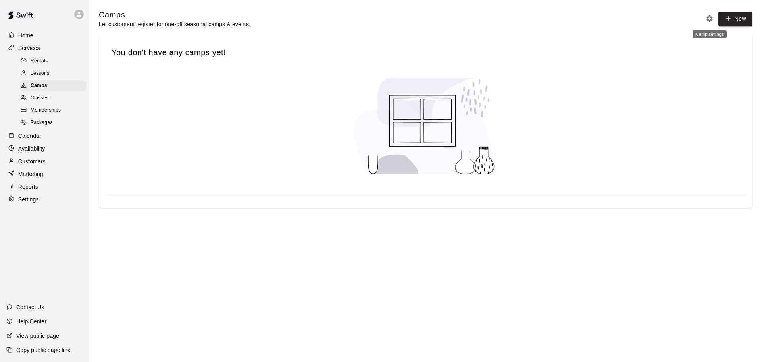
click at [709, 21] on icon "Camp settings" at bounding box center [710, 18] width 6 height 6
click at [712, 18] on icon "Camp settings" at bounding box center [710, 19] width 8 height 8
click at [715, 18] on button "Camp settings" at bounding box center [710, 19] width 12 height 12
click at [706, 19] on icon "Camp settings" at bounding box center [710, 19] width 8 height 8
click at [738, 19] on button "New" at bounding box center [736, 19] width 34 height 15
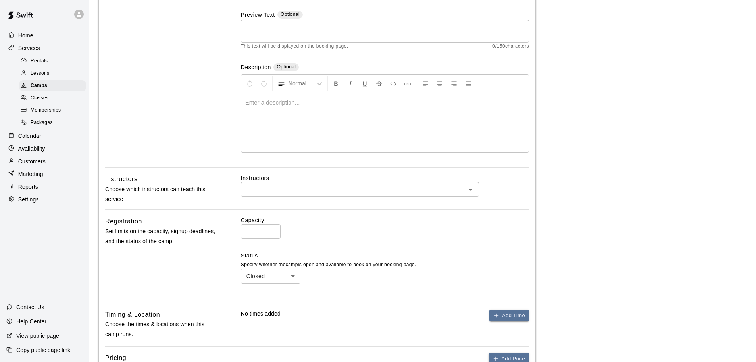
scroll to position [113, 0]
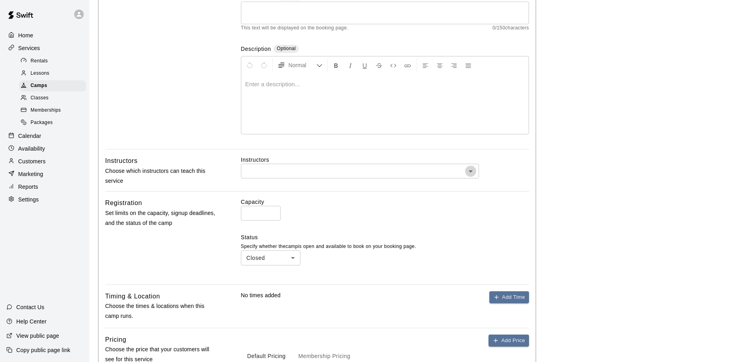
click at [475, 169] on icon "Open" at bounding box center [471, 171] width 10 height 10
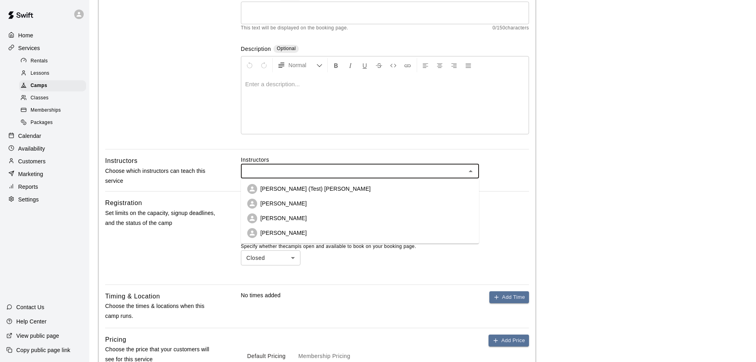
click at [599, 180] on main "Camps / Add Camp Add Camp Camp Details Basics Set the name and description Name…" at bounding box center [423, 183] width 648 height 575
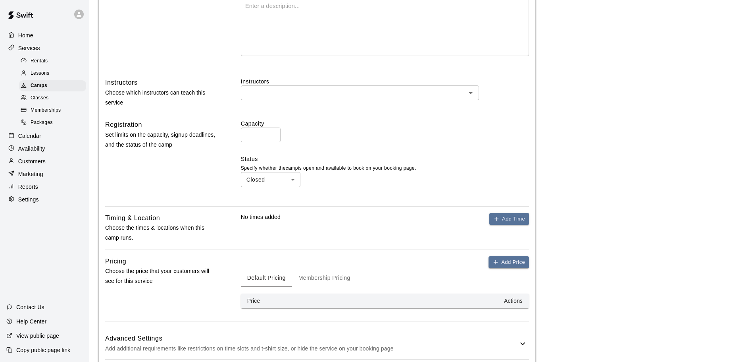
scroll to position [232, 0]
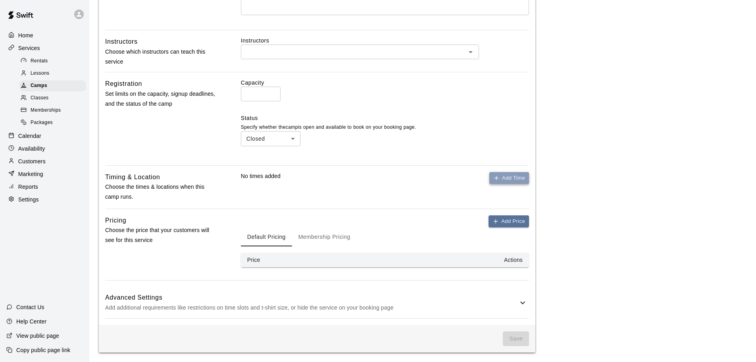
click at [504, 178] on button "Add Time" at bounding box center [509, 178] width 40 height 12
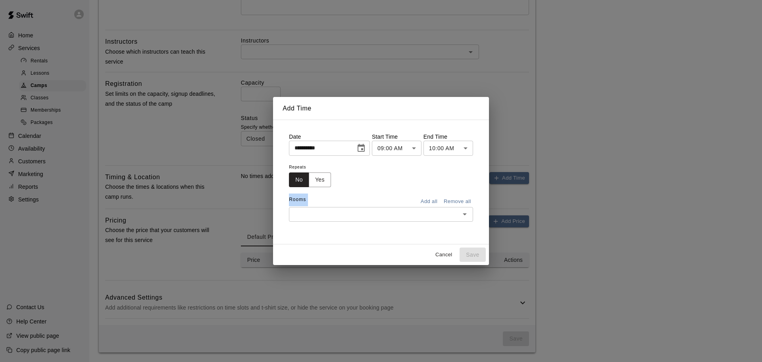
click at [607, 191] on div "**********" at bounding box center [381, 181] width 762 height 362
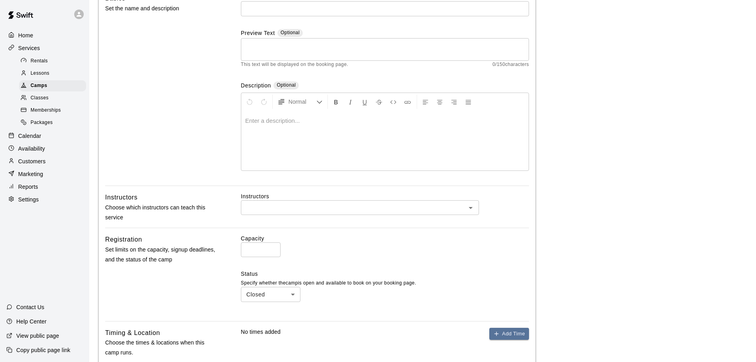
scroll to position [73, 0]
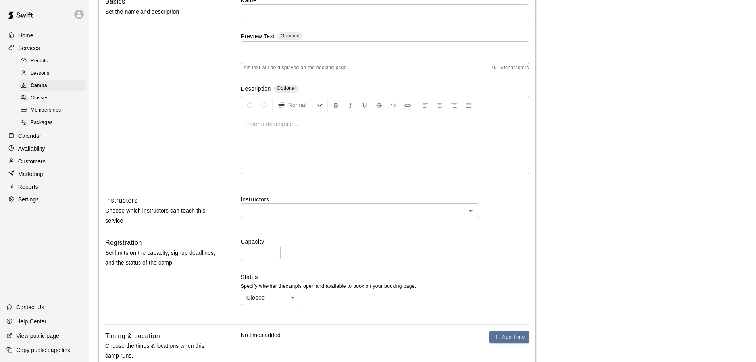
click at [472, 210] on icon "Open" at bounding box center [471, 211] width 10 height 10
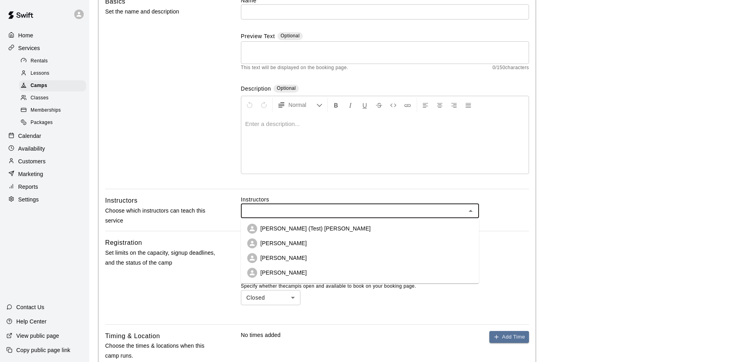
click at [367, 229] on li "[PERSON_NAME] (Test) [PERSON_NAME]" at bounding box center [360, 228] width 238 height 15
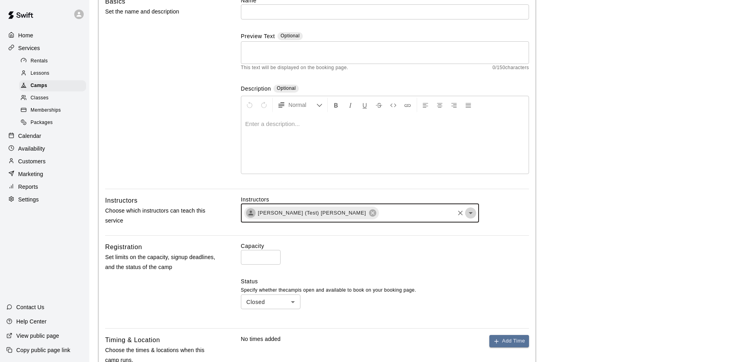
click at [470, 214] on icon "Open" at bounding box center [471, 213] width 10 height 10
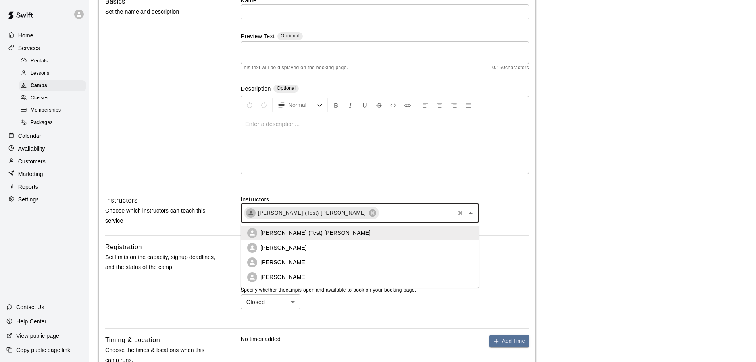
click at [297, 249] on li "[PERSON_NAME]" at bounding box center [360, 247] width 238 height 15
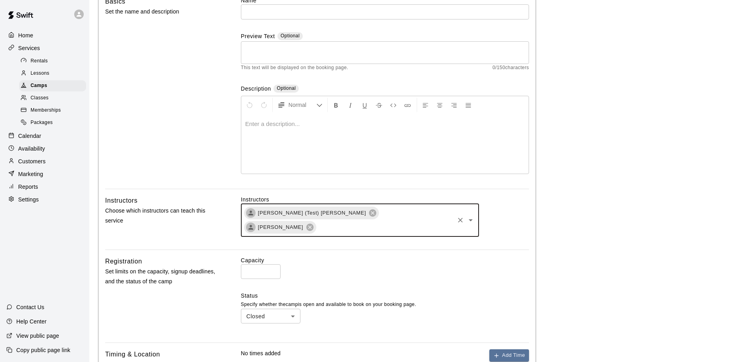
click at [521, 231] on div "Instructors Kenneth (Test) Lu Nathan Lee ​" at bounding box center [385, 222] width 288 height 54
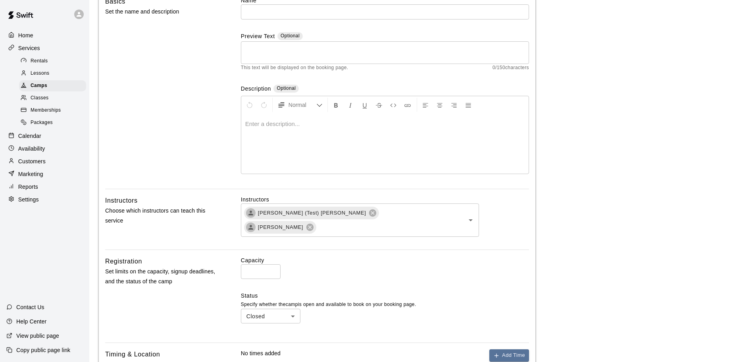
click at [36, 75] on span "Lessons" at bounding box center [40, 73] width 19 height 8
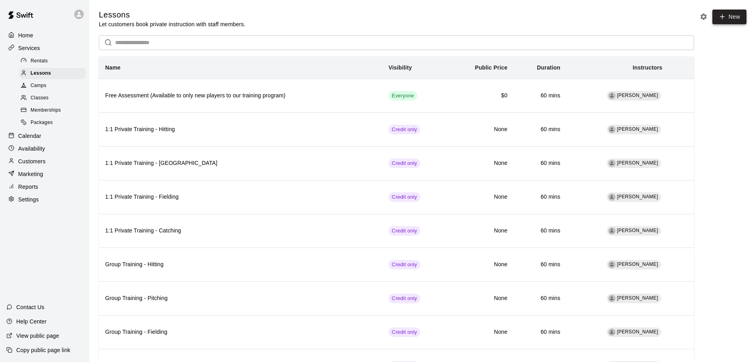
click at [726, 17] on icon at bounding box center [722, 16] width 7 height 7
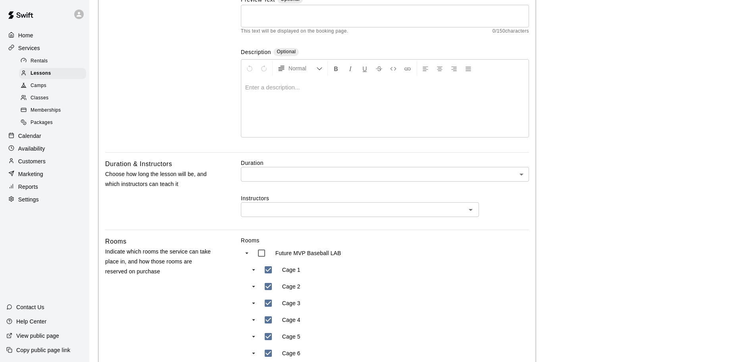
scroll to position [119, 0]
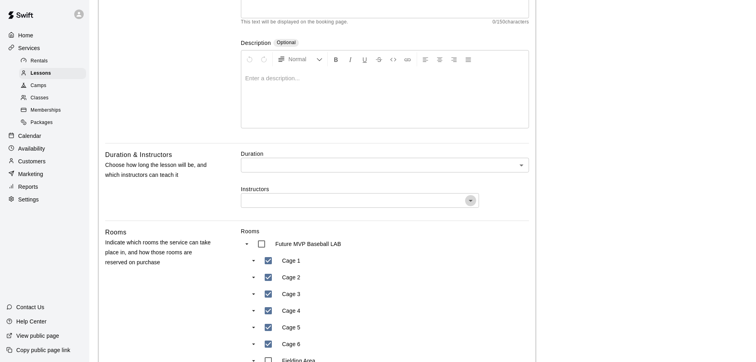
click at [467, 199] on icon "Open" at bounding box center [471, 201] width 10 height 10
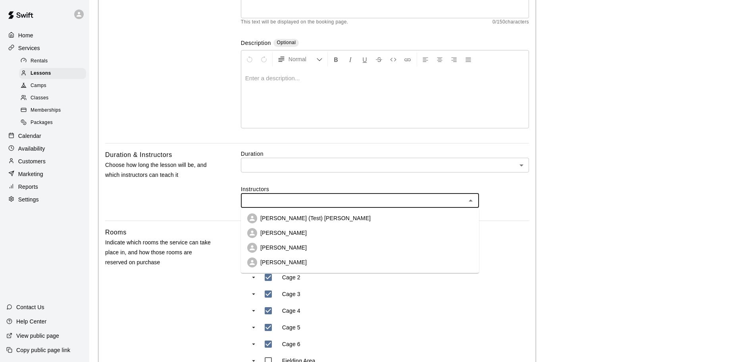
drag, startPoint x: 314, startPoint y: 218, endPoint x: 326, endPoint y: 215, distance: 11.5
click at [314, 218] on li "[PERSON_NAME] (Test) [PERSON_NAME]" at bounding box center [360, 218] width 238 height 15
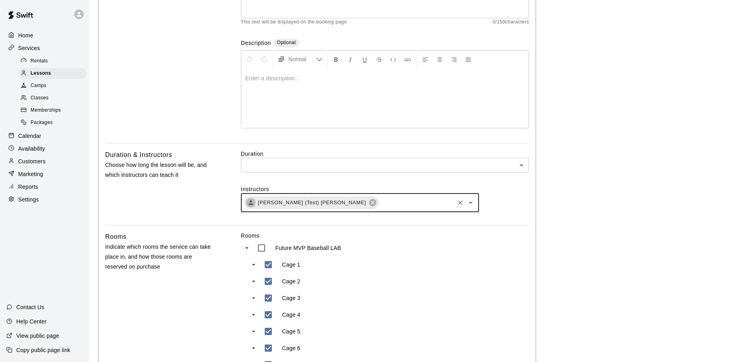
click at [471, 203] on icon "Open" at bounding box center [471, 203] width 4 height 2
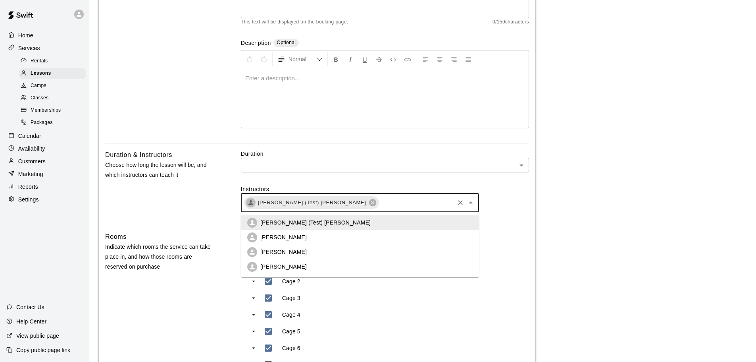
click at [305, 241] on li "[PERSON_NAME]" at bounding box center [360, 237] width 238 height 15
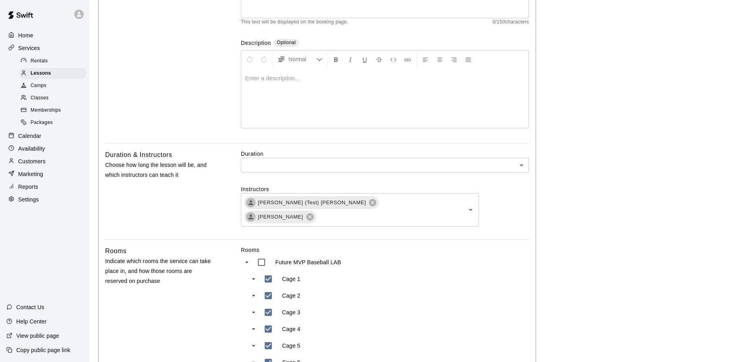
click at [565, 203] on main "Lessons / Add Lesson Add Lesson Lesson Details Basics Set the name and descript…" at bounding box center [423, 301] width 648 height 823
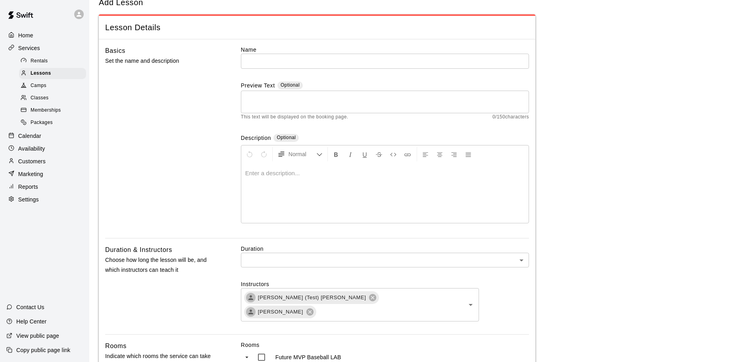
scroll to position [0, 0]
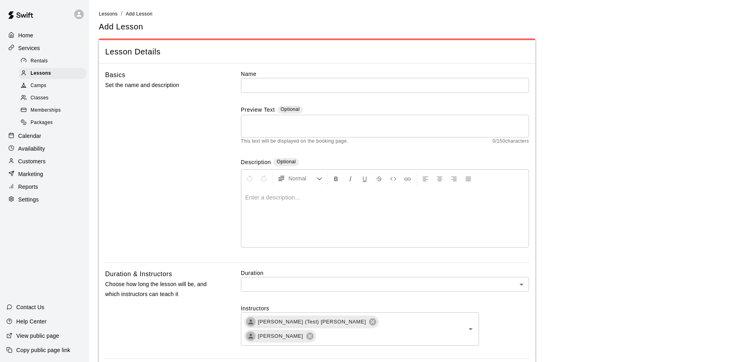
click at [34, 203] on p "Settings" at bounding box center [28, 199] width 21 height 8
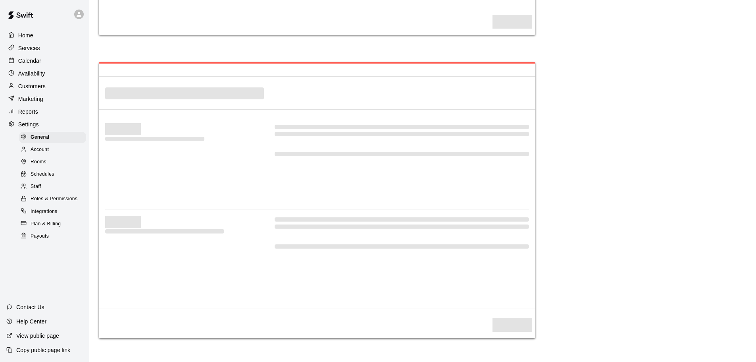
select select "**"
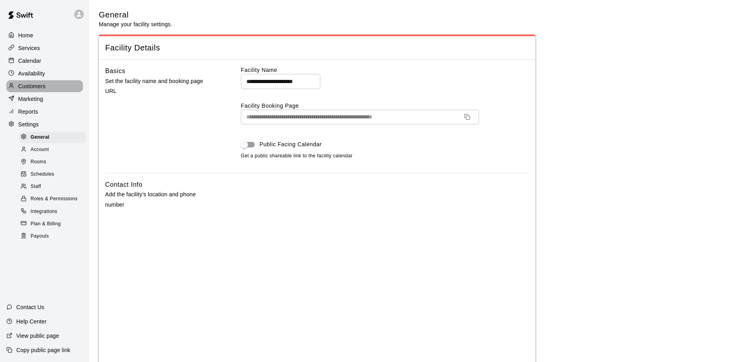
click at [48, 87] on div "Customers" at bounding box center [44, 86] width 77 height 12
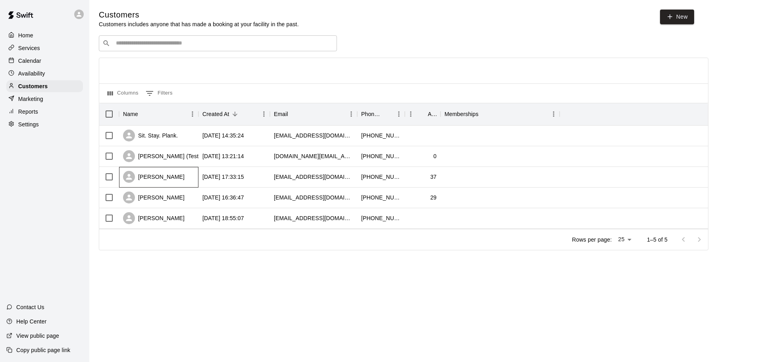
click at [171, 181] on div "[PERSON_NAME]" at bounding box center [158, 177] width 79 height 21
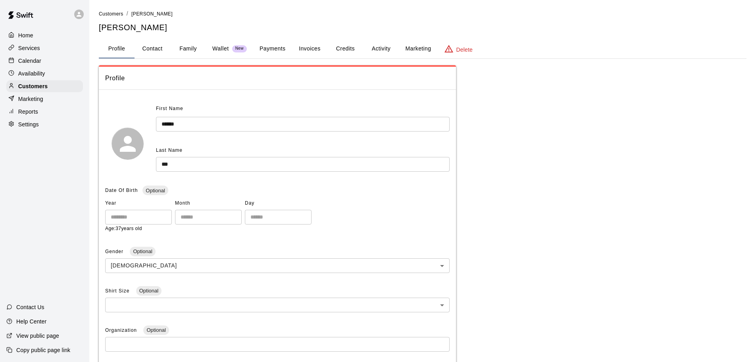
click at [274, 50] on button "Payments" at bounding box center [272, 48] width 39 height 19
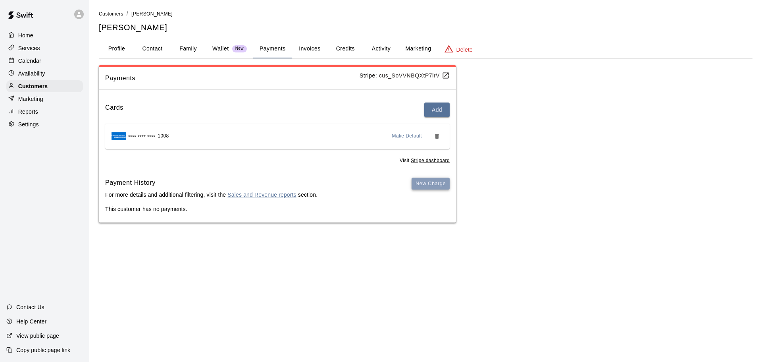
click at [435, 185] on button "New Charge" at bounding box center [431, 183] width 38 height 12
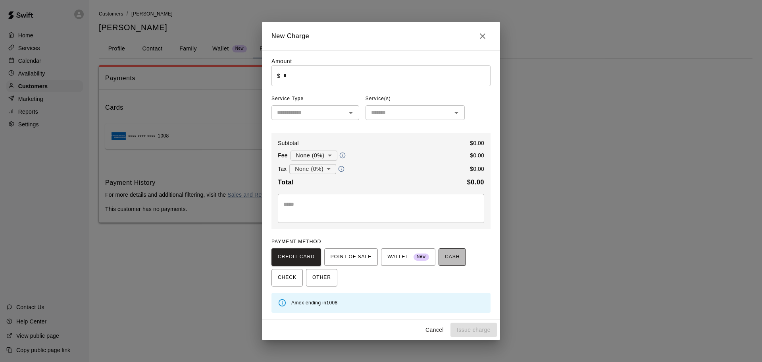
click at [458, 259] on span "CASH" at bounding box center [452, 256] width 15 height 13
click at [457, 115] on icon "Open" at bounding box center [457, 113] width 10 height 10
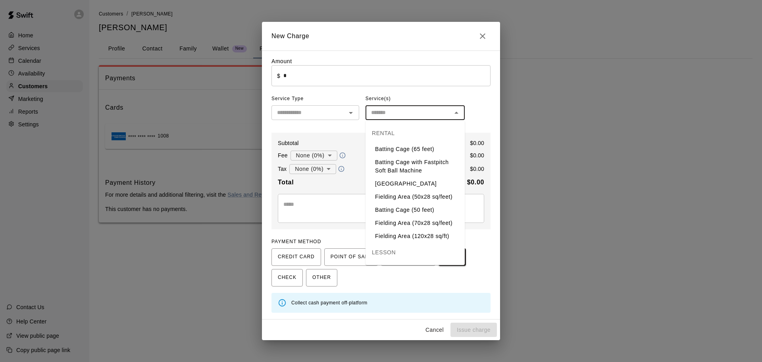
click at [481, 112] on div "Amount ​ $ * ​ Service Type ​ Service(s) ​ Subtotal $ 0.00 Fee None (0%) * ​ $ …" at bounding box center [381, 184] width 219 height 255
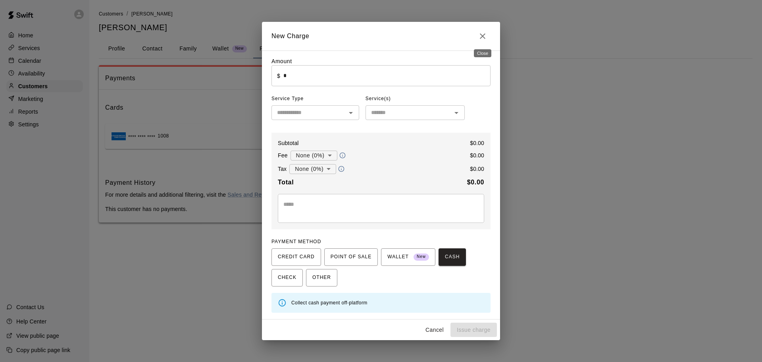
click at [478, 37] on icon "Close" at bounding box center [483, 36] width 10 height 10
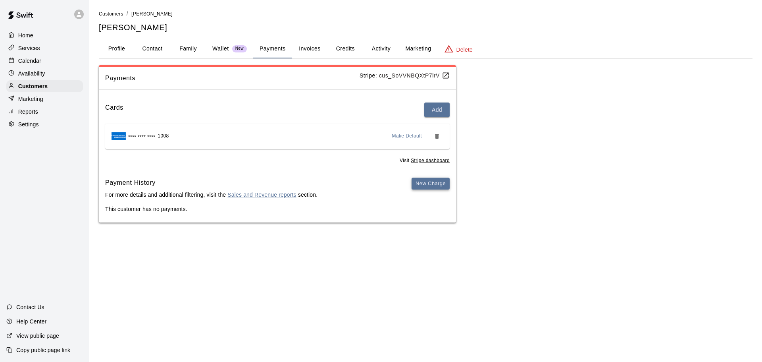
click at [430, 181] on button "New Charge" at bounding box center [431, 183] width 38 height 12
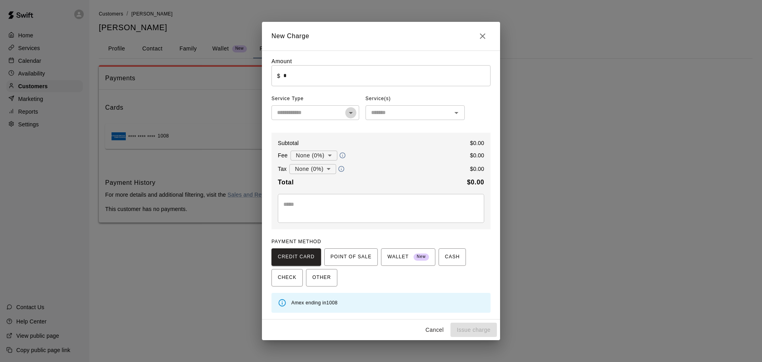
click at [352, 116] on icon "Open" at bounding box center [351, 113] width 10 height 10
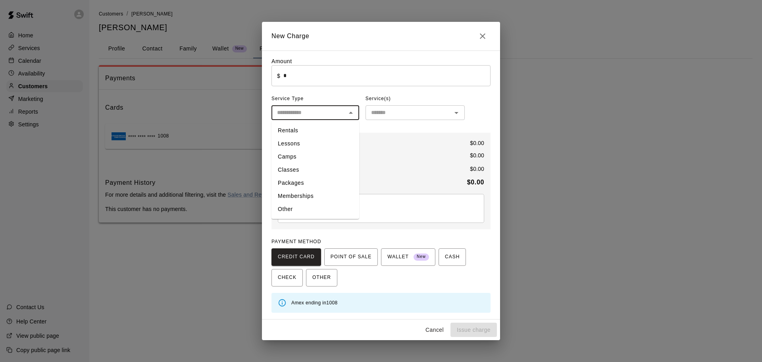
click at [291, 207] on li "Other" at bounding box center [316, 208] width 88 height 13
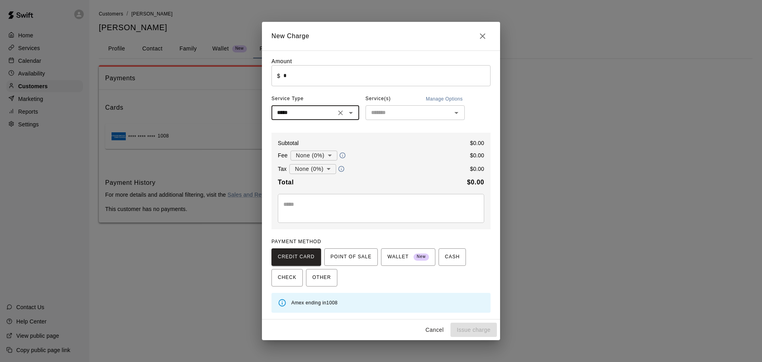
click at [459, 112] on icon "Open" at bounding box center [457, 113] width 10 height 10
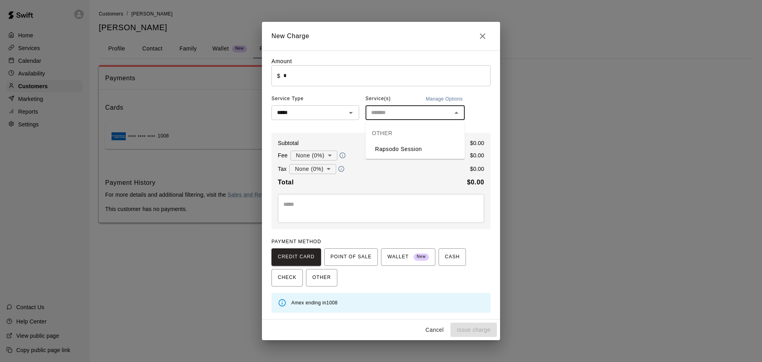
click at [447, 97] on button "Manage Options" at bounding box center [444, 98] width 41 height 13
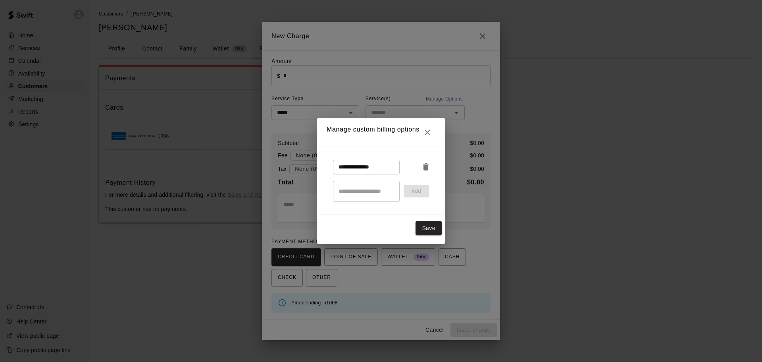
click at [385, 168] on input "**********" at bounding box center [366, 167] width 67 height 15
drag, startPoint x: 353, startPoint y: 167, endPoint x: 319, endPoint y: 166, distance: 34.1
click at [319, 166] on div "**********" at bounding box center [381, 180] width 128 height 68
click at [430, 135] on icon "Close" at bounding box center [428, 132] width 10 height 10
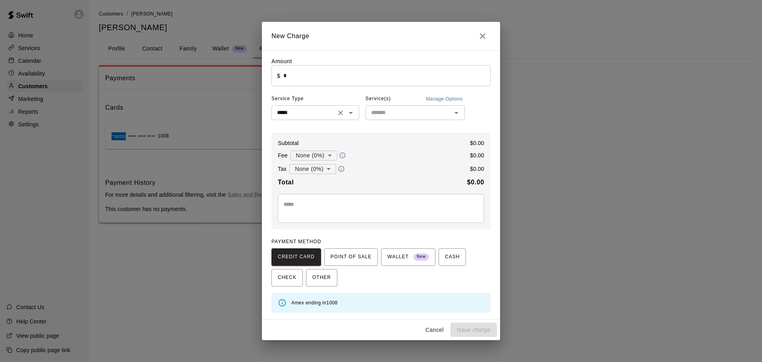
click at [352, 112] on icon "Open" at bounding box center [351, 113] width 10 height 10
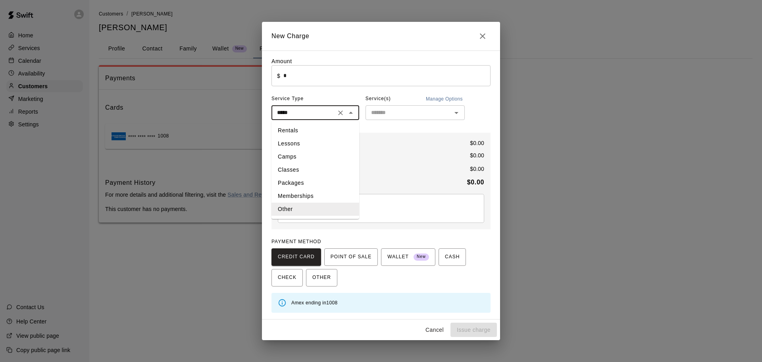
click at [304, 184] on li "Packages" at bounding box center [316, 182] width 88 height 13
type input "********"
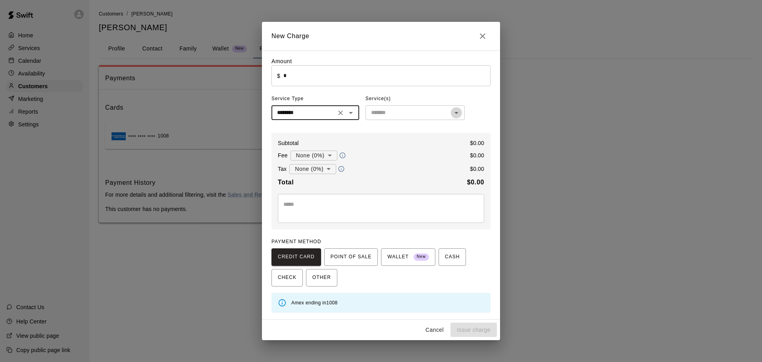
click at [459, 113] on icon "Open" at bounding box center [457, 113] width 10 height 10
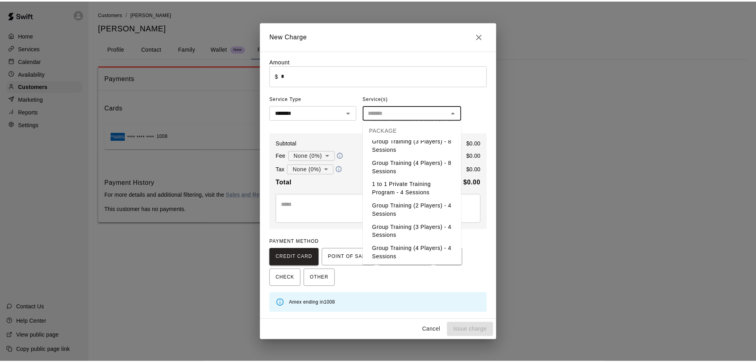
scroll to position [52, 0]
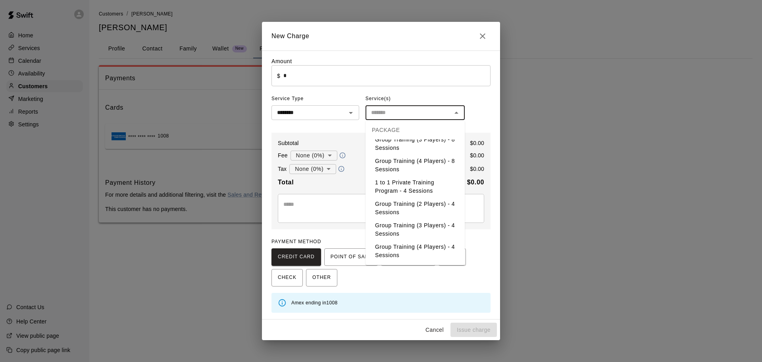
click at [469, 102] on div "Amount ​ $ * ​ Service Type ******** ​ Service(s) ​ Subtotal $ 0.00 Fee None (0…" at bounding box center [381, 184] width 219 height 255
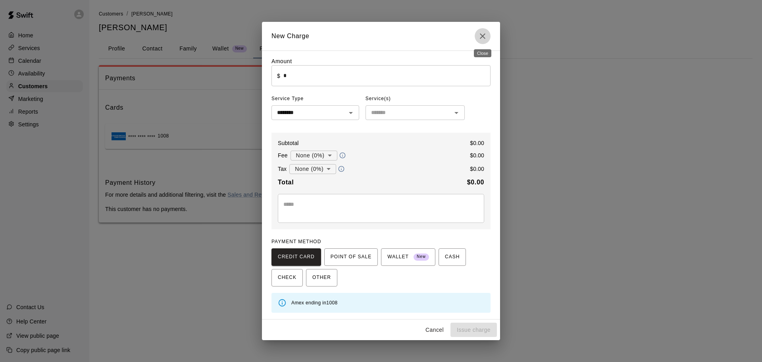
click at [482, 35] on icon "Close" at bounding box center [483, 36] width 6 height 6
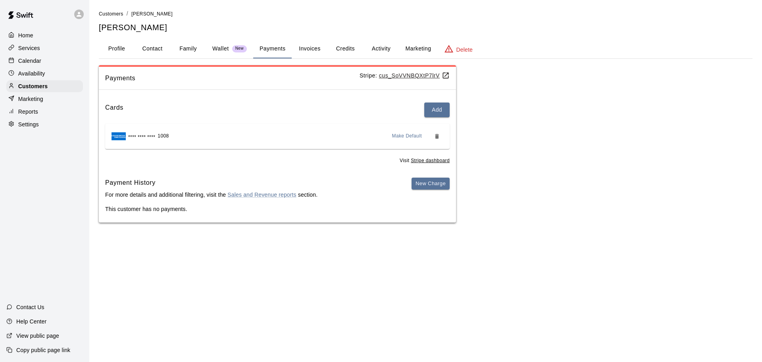
click at [46, 60] on div "Calendar" at bounding box center [44, 61] width 77 height 12
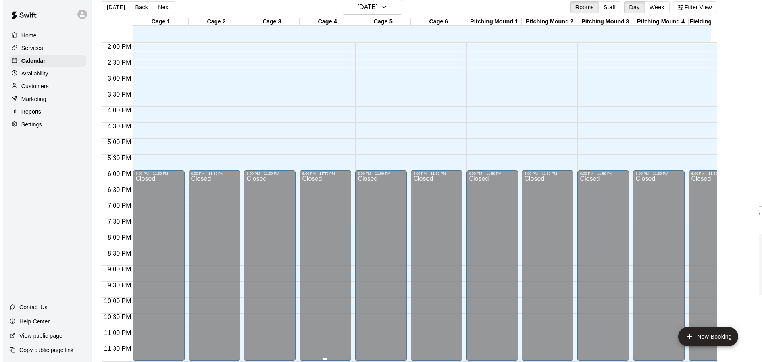
scroll to position [13, 0]
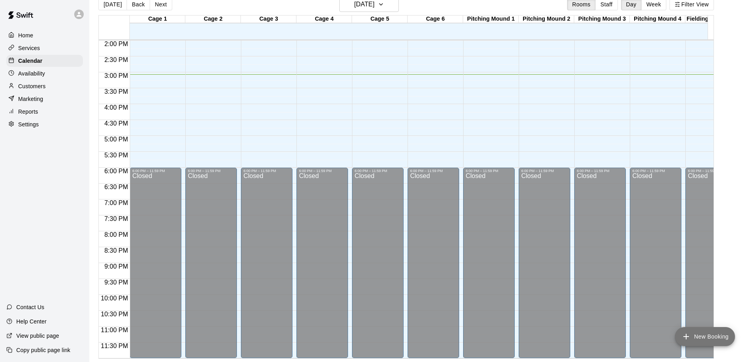
click at [684, 340] on icon "add" at bounding box center [687, 336] width 10 height 10
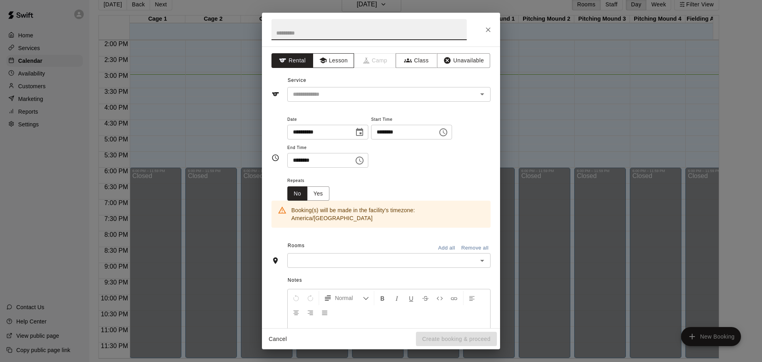
click at [339, 61] on button "Lesson" at bounding box center [334, 60] width 42 height 15
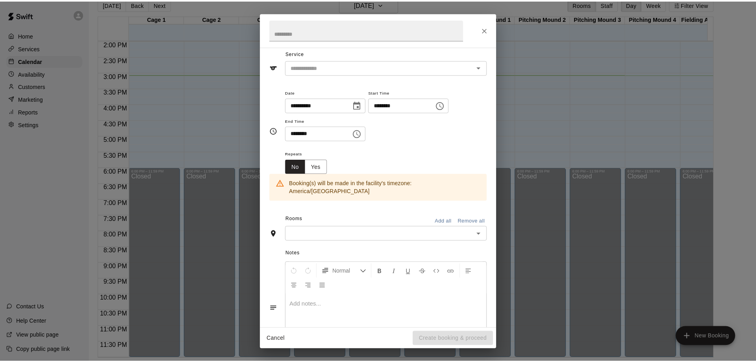
scroll to position [0, 0]
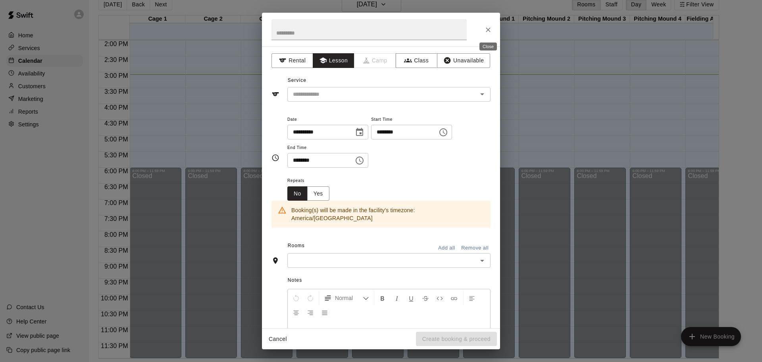
click at [486, 30] on icon "Close" at bounding box center [488, 30] width 8 height 8
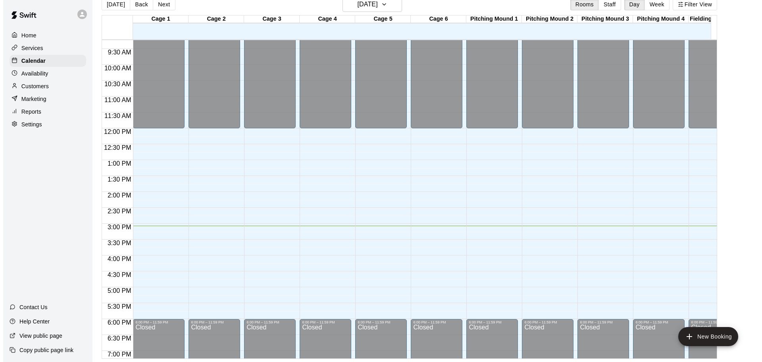
scroll to position [292, 0]
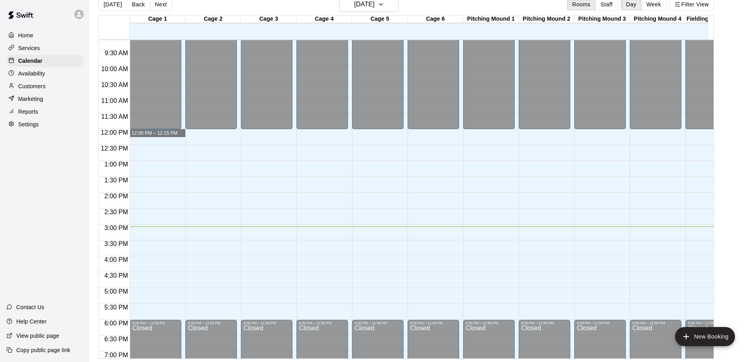
drag, startPoint x: 158, startPoint y: 136, endPoint x: 154, endPoint y: 137, distance: 4.0
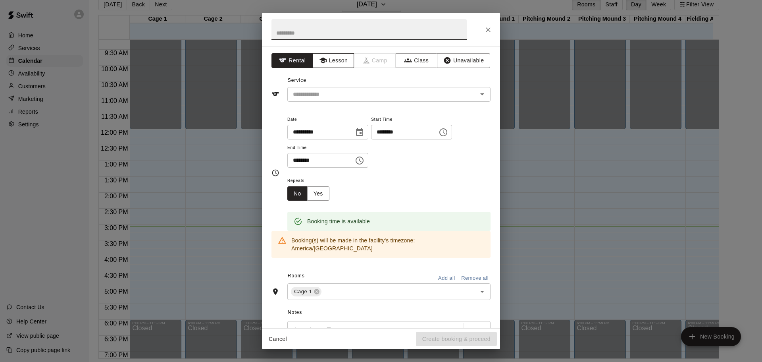
click at [341, 62] on button "Lesson" at bounding box center [334, 60] width 42 height 15
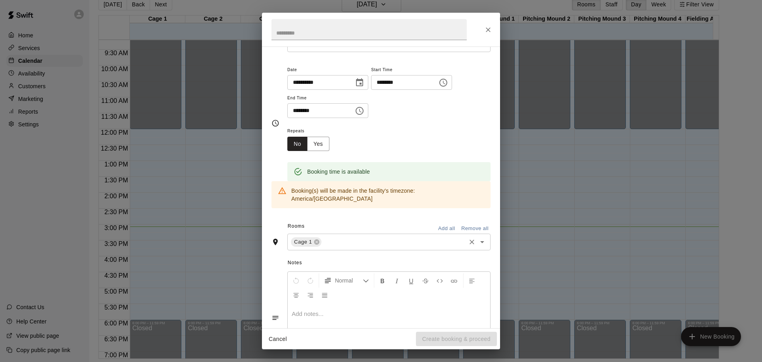
scroll to position [0, 0]
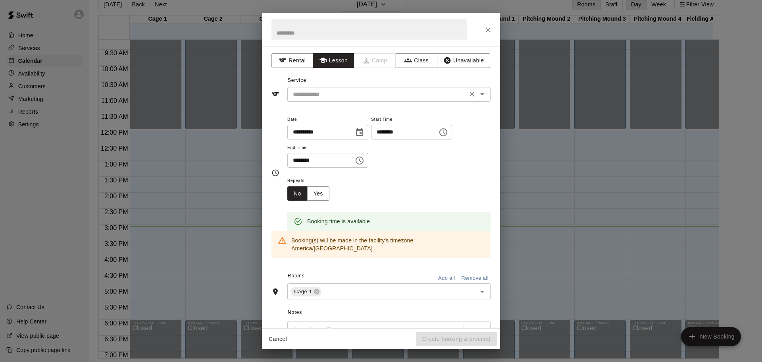
click at [342, 98] on input "text" at bounding box center [377, 94] width 175 height 10
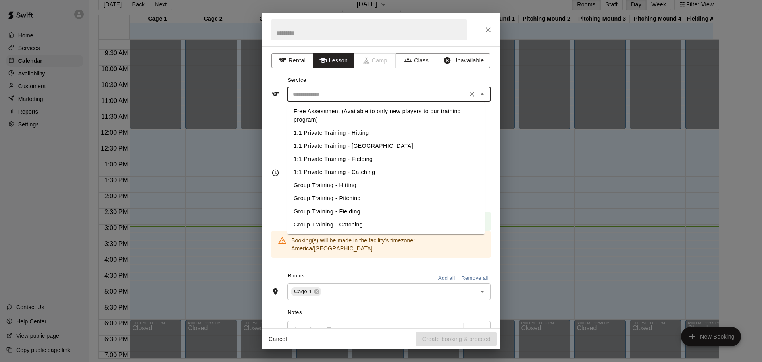
click at [332, 185] on li "Group Training - Hitting" at bounding box center [385, 185] width 197 height 13
type input "**********"
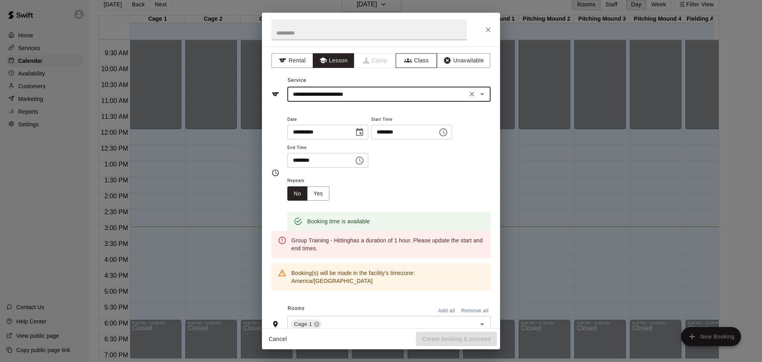
click at [411, 63] on button "Class" at bounding box center [417, 60] width 42 height 15
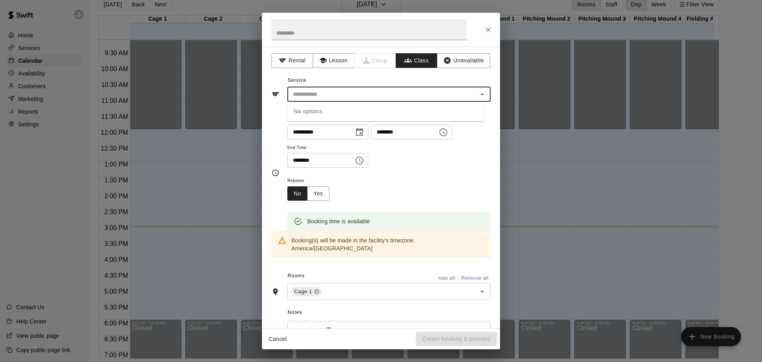
click at [351, 95] on input "text" at bounding box center [382, 94] width 185 height 10
click at [333, 78] on div "Service ​ No options" at bounding box center [381, 87] width 219 height 27
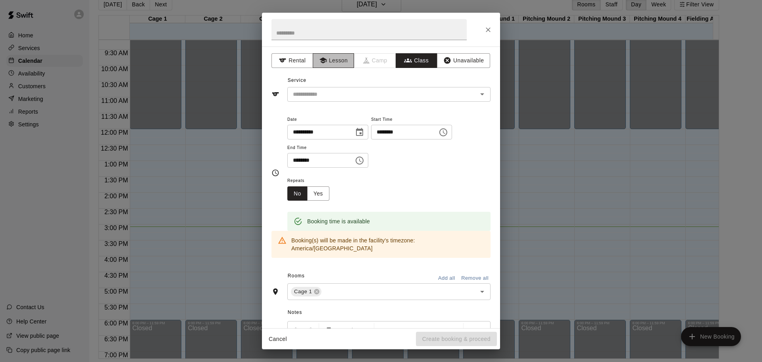
click at [331, 60] on button "Lesson" at bounding box center [334, 60] width 42 height 15
click at [335, 90] on input "text" at bounding box center [377, 94] width 175 height 10
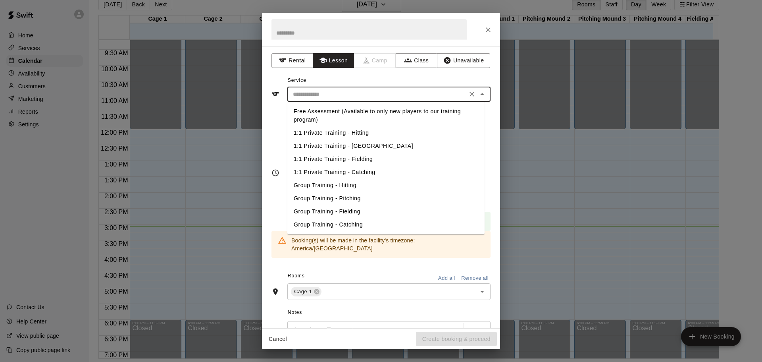
click at [323, 131] on li "1:1 Private Training - Hitting" at bounding box center [385, 132] width 197 height 13
type input "**********"
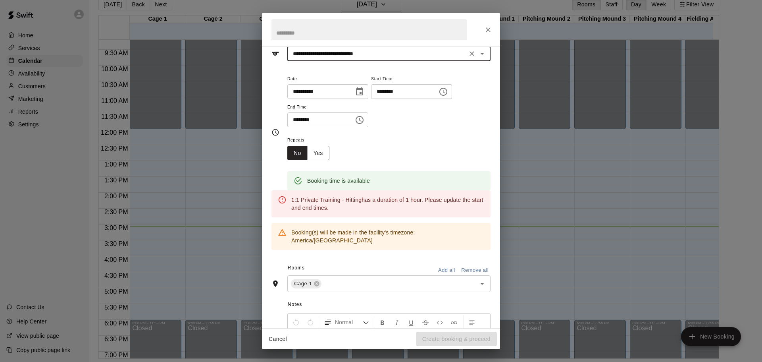
scroll to position [40, 0]
click at [364, 118] on icon "Choose time, selected time is 12:15 PM" at bounding box center [360, 121] width 10 height 10
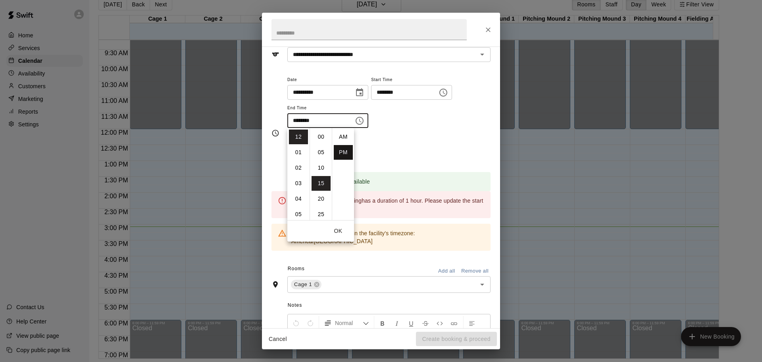
scroll to position [14, 0]
click at [301, 153] on li "01" at bounding box center [298, 152] width 19 height 15
click at [320, 137] on li "00" at bounding box center [321, 136] width 19 height 15
type input "********"
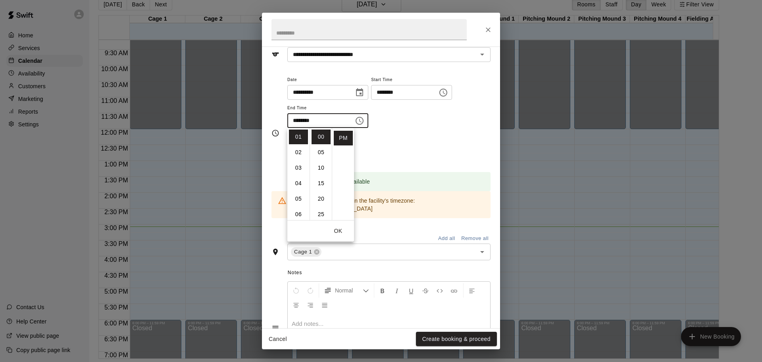
click at [396, 119] on div "**********" at bounding box center [388, 102] width 203 height 54
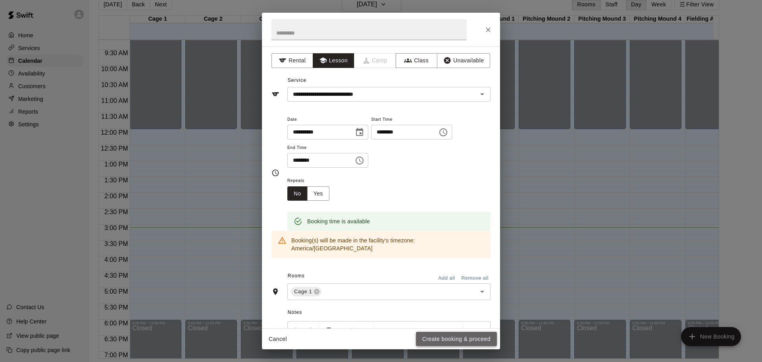
click at [446, 337] on button "Create booking & proceed" at bounding box center [456, 338] width 81 height 15
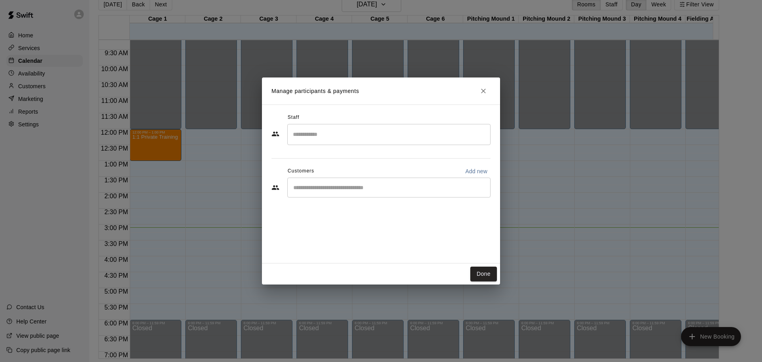
click at [374, 140] on input "Search staff" at bounding box center [389, 134] width 196 height 14
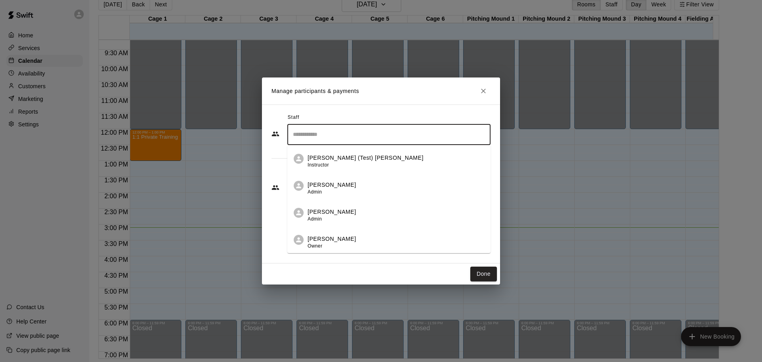
click at [356, 159] on div "Kenneth (Test) Lu Instructor" at bounding box center [396, 161] width 177 height 15
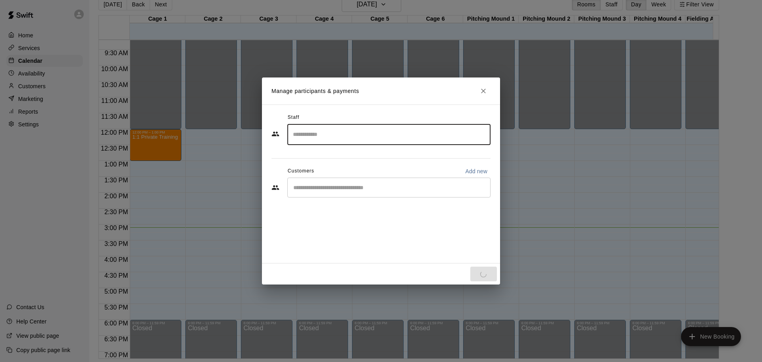
click at [365, 135] on input "Search staff" at bounding box center [389, 134] width 196 height 14
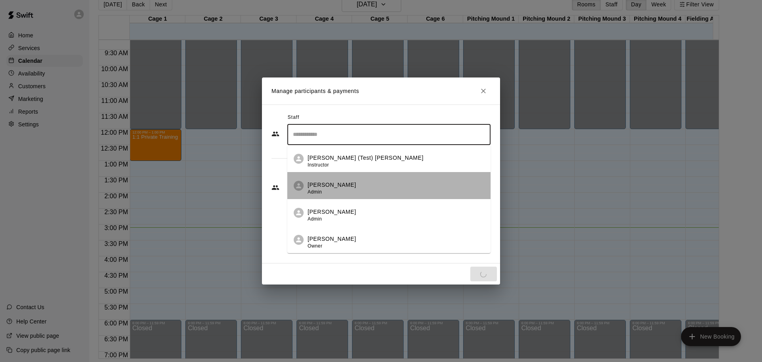
click at [325, 187] on p "[PERSON_NAME]" at bounding box center [332, 185] width 48 height 8
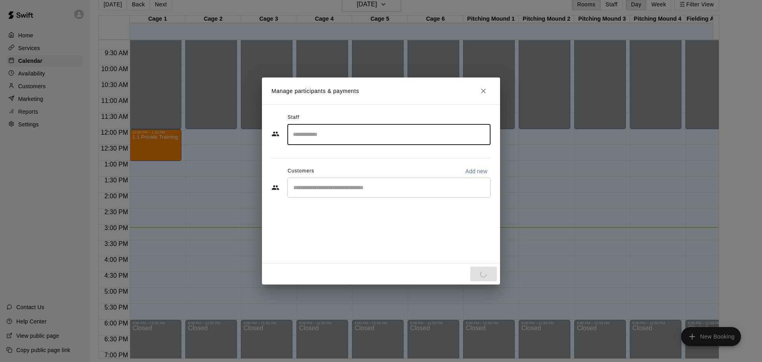
click at [359, 133] on input "Search staff" at bounding box center [389, 134] width 196 height 14
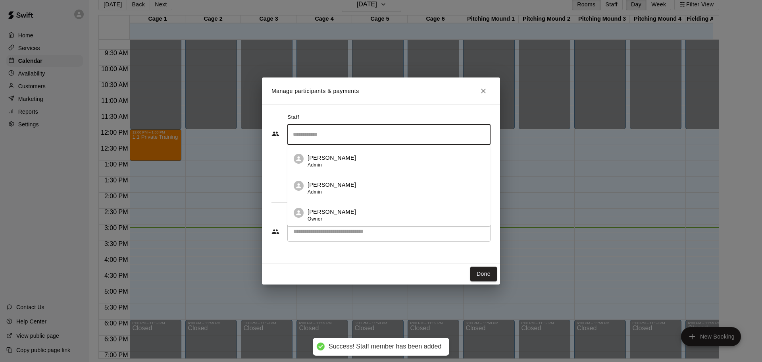
click at [396, 138] on input "Search staff" at bounding box center [389, 134] width 196 height 14
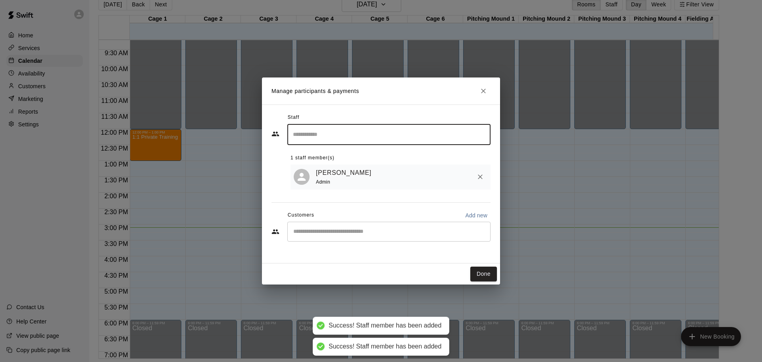
click at [399, 132] on input "Search staff" at bounding box center [389, 134] width 196 height 14
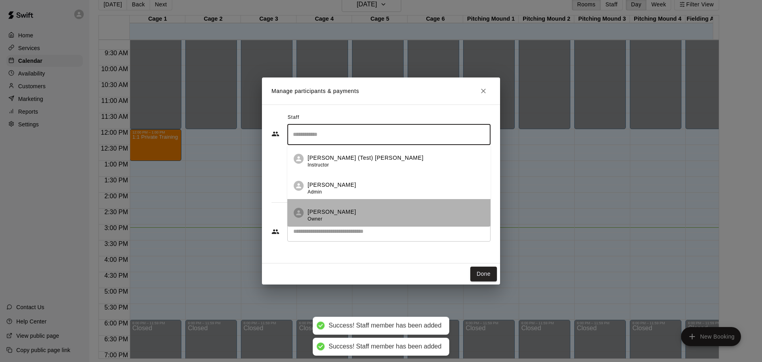
click at [336, 214] on p "Henry hsieh" at bounding box center [332, 212] width 48 height 8
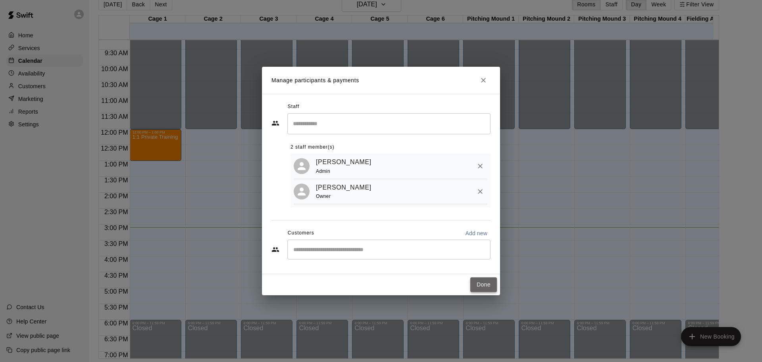
click at [477, 283] on button "Done" at bounding box center [483, 284] width 27 height 15
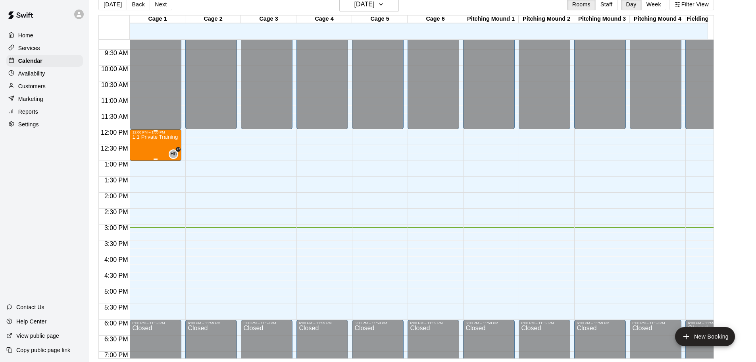
click at [158, 148] on div "1:1 Private Training - Hitting" at bounding box center [155, 315] width 47 height 362
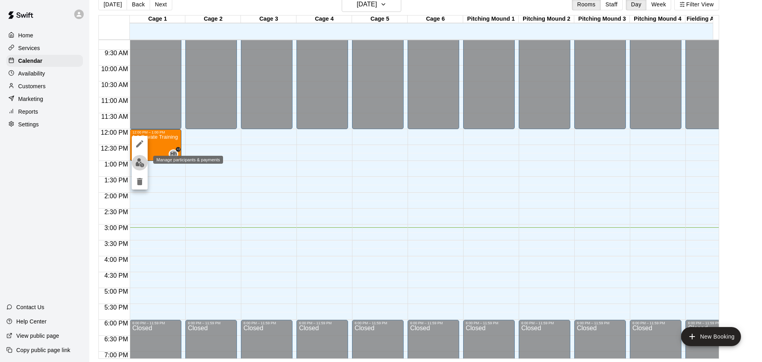
click at [138, 165] on img "edit" at bounding box center [139, 162] width 9 height 9
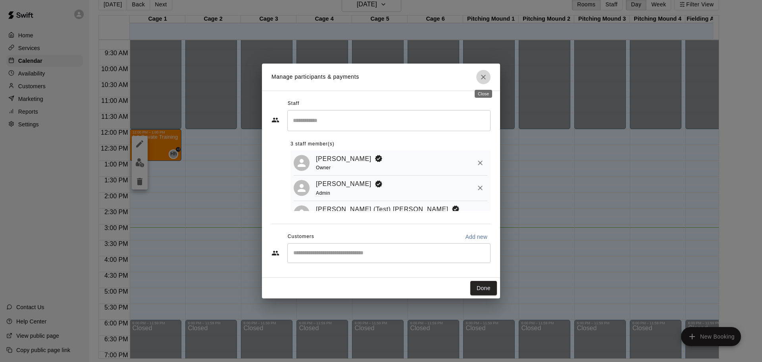
click at [482, 75] on icon "Close" at bounding box center [483, 77] width 5 height 5
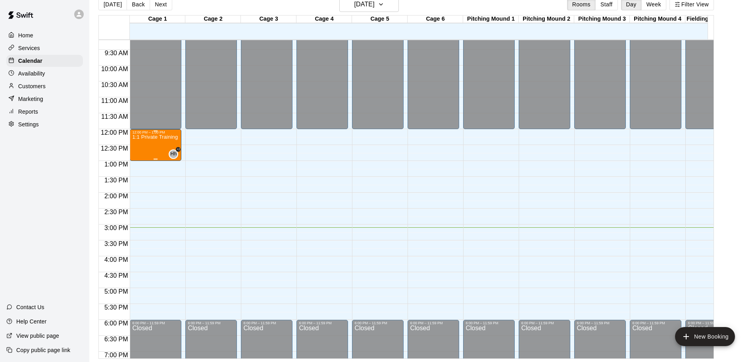
drag, startPoint x: 142, startPoint y: 148, endPoint x: 135, endPoint y: 152, distance: 7.5
click at [135, 152] on div "1:1 Private Training - Hitting" at bounding box center [155, 315] width 47 height 362
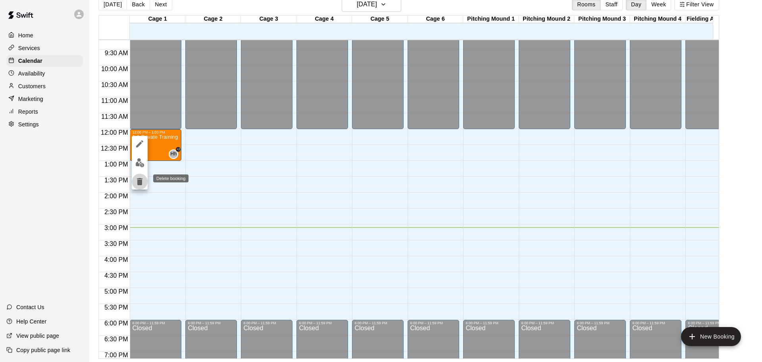
click at [139, 182] on icon "delete" at bounding box center [140, 181] width 6 height 7
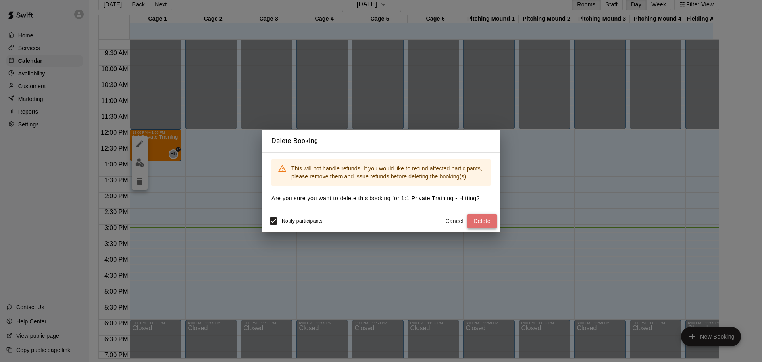
click at [474, 218] on button "Delete" at bounding box center [482, 221] width 30 height 15
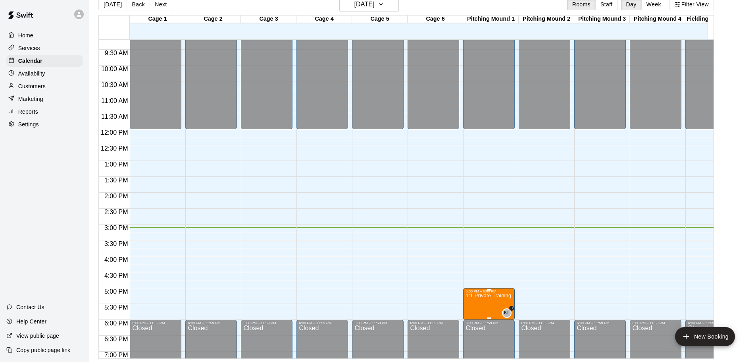
drag, startPoint x: 487, startPoint y: 304, endPoint x: 477, endPoint y: 310, distance: 11.8
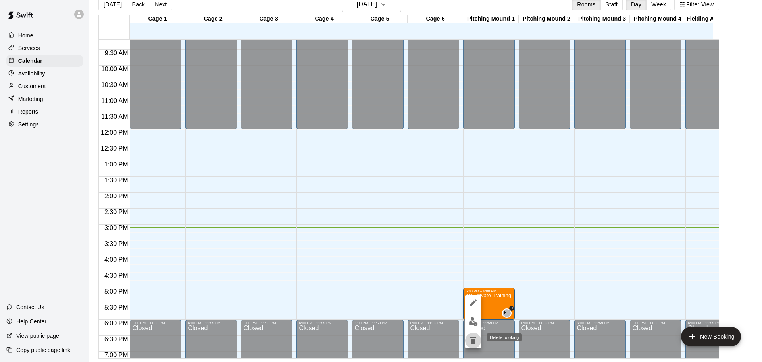
click at [472, 341] on icon "delete" at bounding box center [473, 340] width 6 height 7
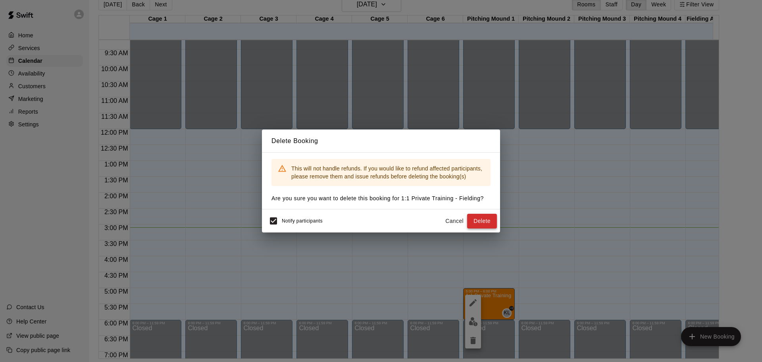
click at [480, 217] on button "Delete" at bounding box center [482, 221] width 30 height 15
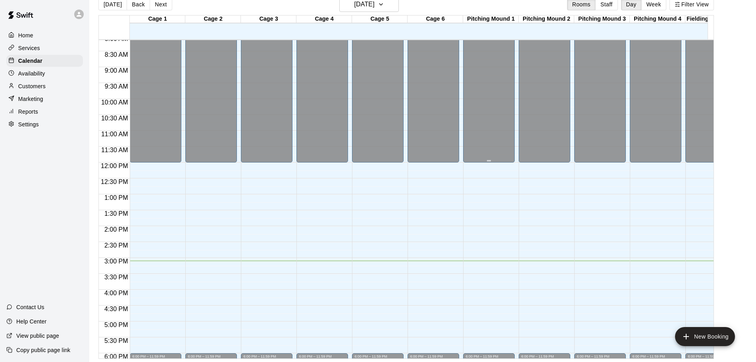
scroll to position [278, 0]
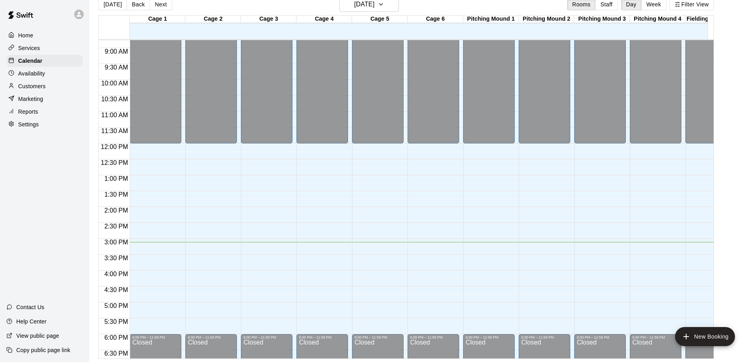
click at [38, 46] on p "Services" at bounding box center [29, 48] width 22 height 8
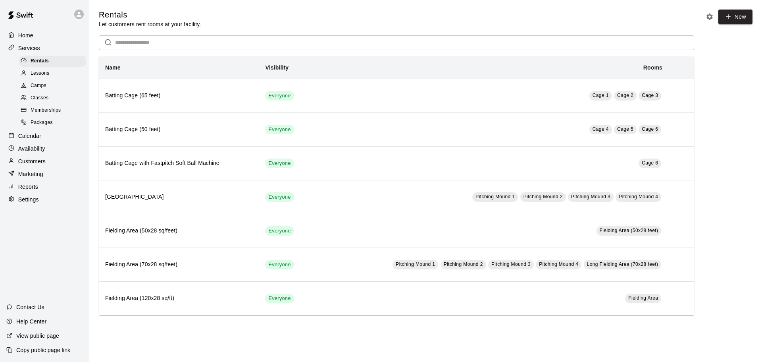
click at [41, 123] on span "Packages" at bounding box center [42, 123] width 22 height 8
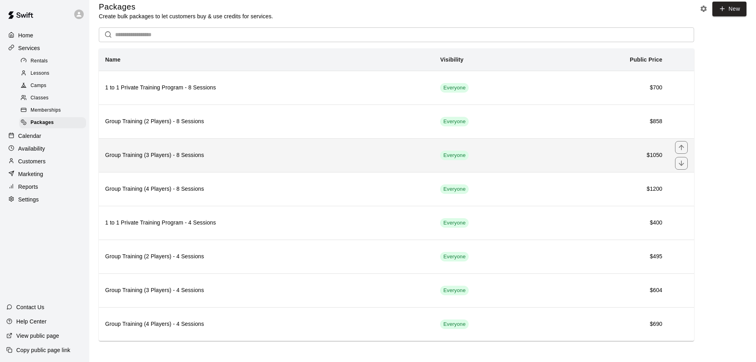
scroll to position [10, 0]
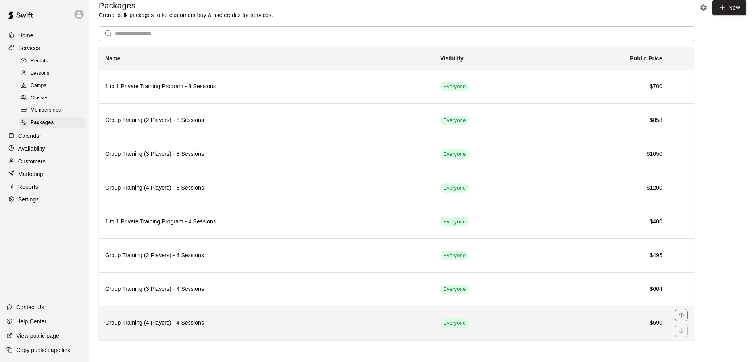
click at [216, 319] on h6 "Group Training (4 Players) - 4 Sessions" at bounding box center [266, 322] width 322 height 9
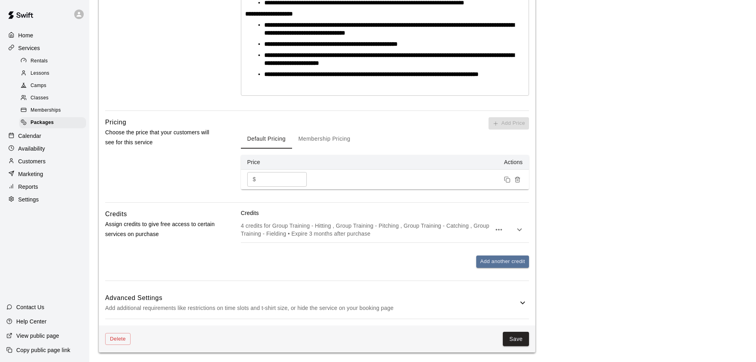
scroll to position [271, 0]
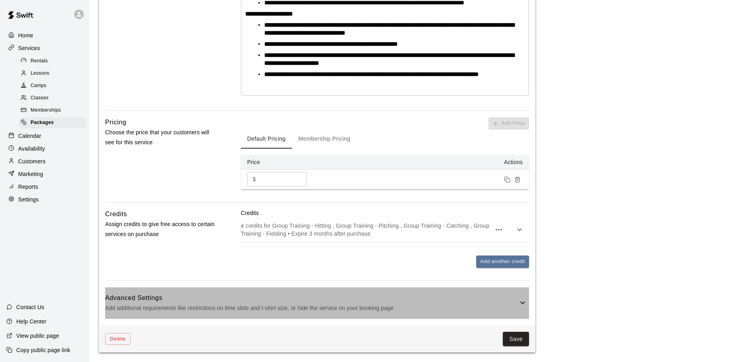
click at [256, 308] on p "Add additional requirements like restrictions on time slots and t-shirt size, o…" at bounding box center [311, 308] width 413 height 10
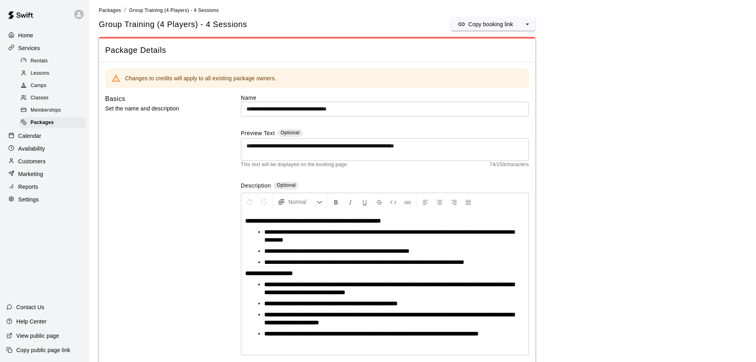
scroll to position [0, 0]
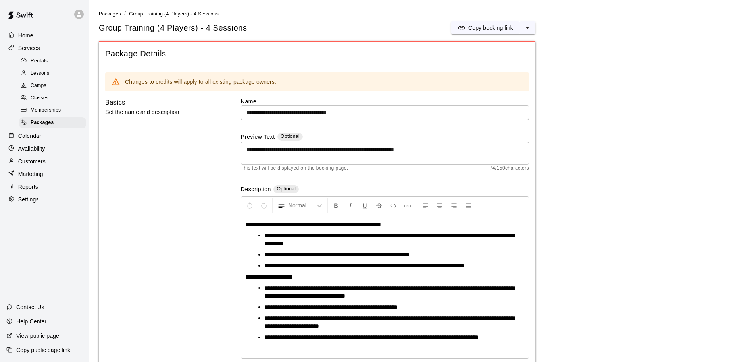
click at [40, 111] on span "Memberships" at bounding box center [46, 110] width 30 height 8
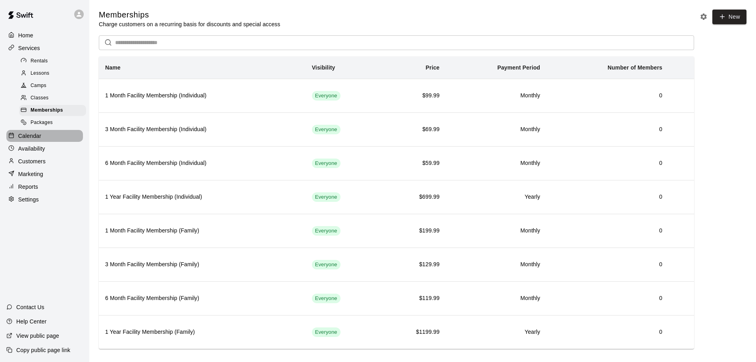
click at [44, 141] on div "Calendar" at bounding box center [44, 136] width 77 height 12
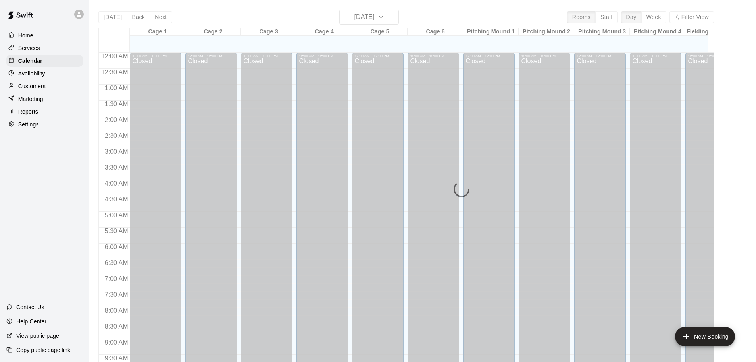
scroll to position [420, 0]
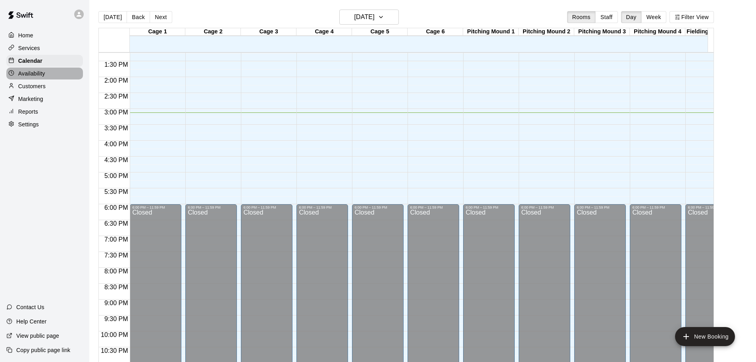
click at [44, 74] on p "Availability" at bounding box center [31, 73] width 27 height 8
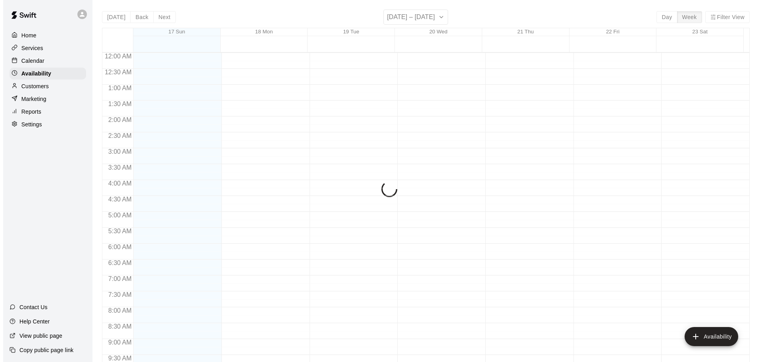
scroll to position [445, 0]
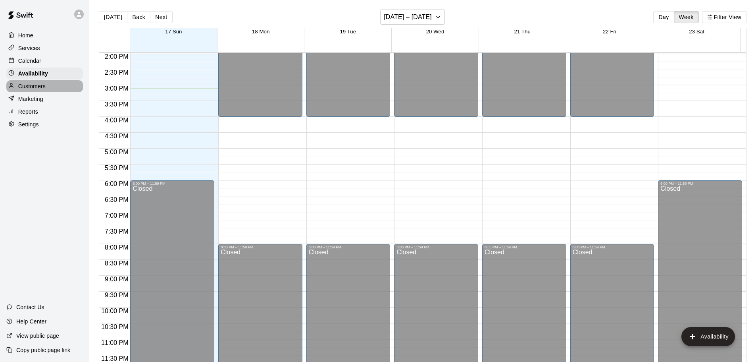
click at [37, 90] on p "Customers" at bounding box center [31, 86] width 27 height 8
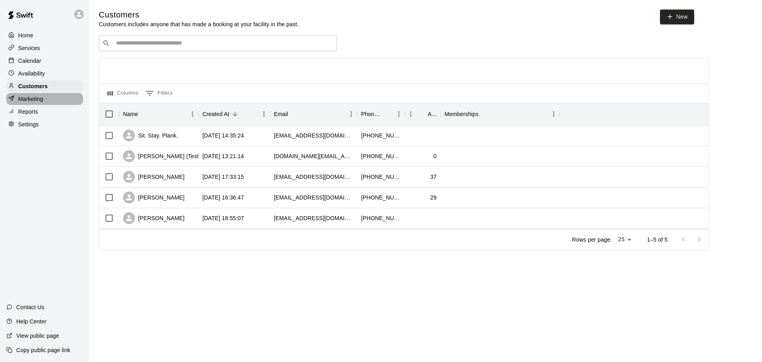
click at [35, 103] on p "Marketing" at bounding box center [30, 99] width 25 height 8
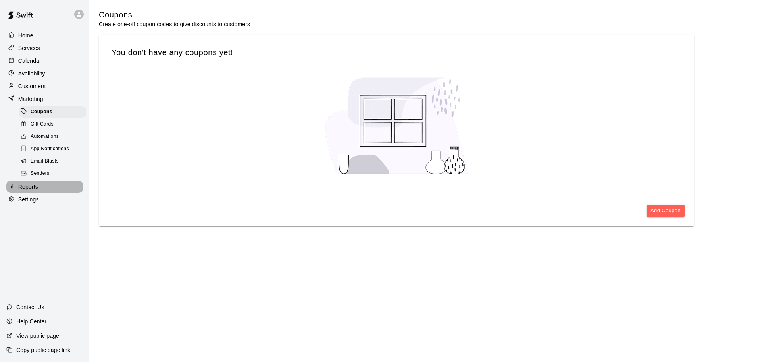
click at [36, 191] on p "Reports" at bounding box center [28, 187] width 20 height 8
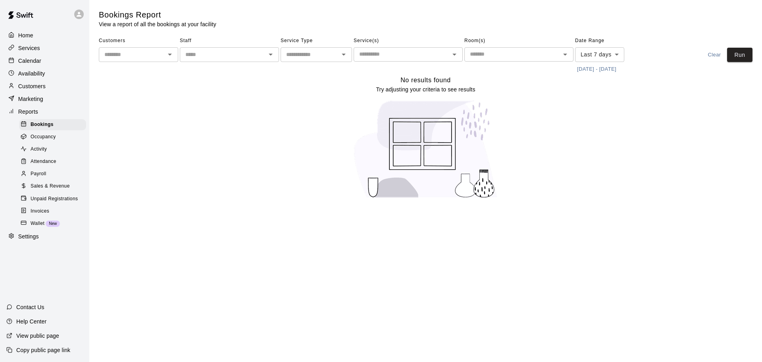
click at [57, 189] on span "Sales & Revenue" at bounding box center [50, 186] width 39 height 8
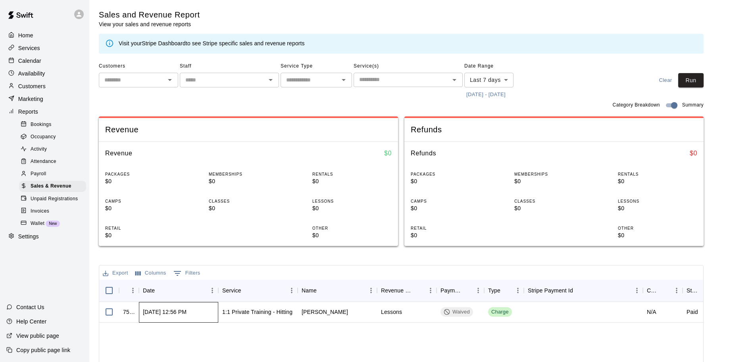
click at [187, 314] on div "Aug 13, 2025, 12:56 PM" at bounding box center [165, 312] width 44 height 8
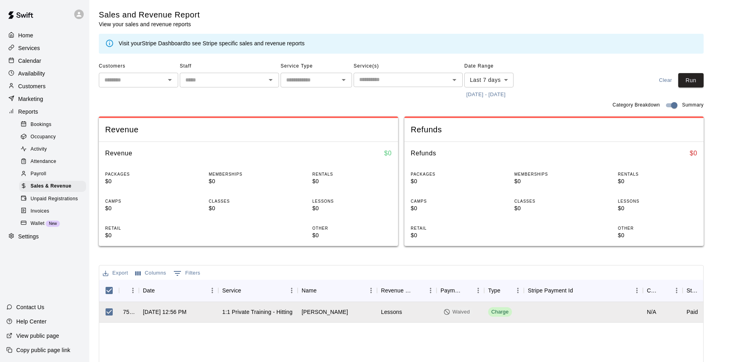
click at [48, 203] on span "Unpaid Registrations" at bounding box center [54, 199] width 47 height 8
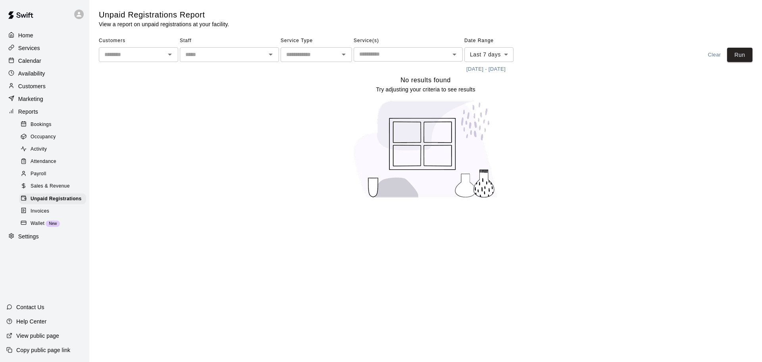
click at [41, 215] on span "Invoices" at bounding box center [40, 211] width 19 height 8
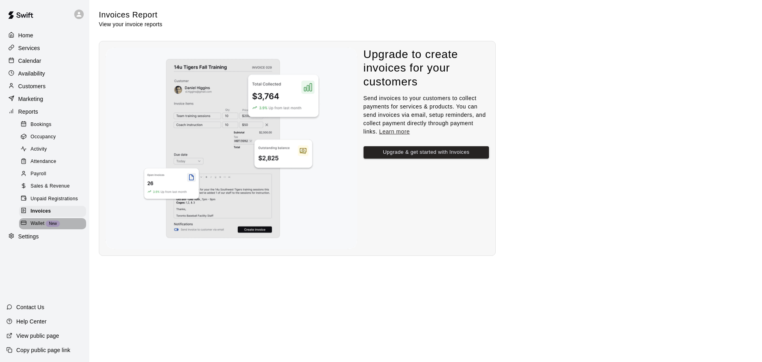
click at [34, 227] on span "Wallet" at bounding box center [38, 224] width 14 height 8
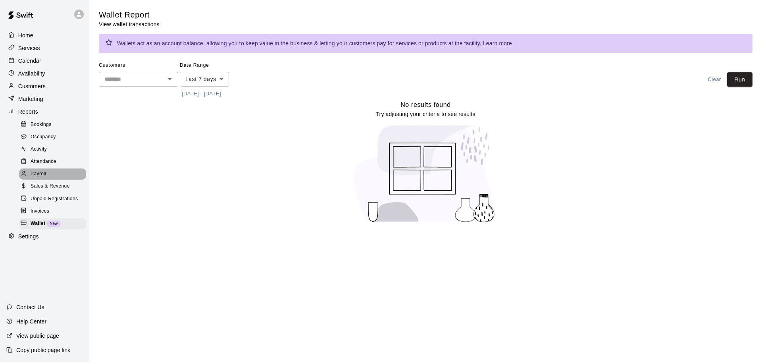
click at [53, 179] on div "Payroll" at bounding box center [52, 173] width 67 height 11
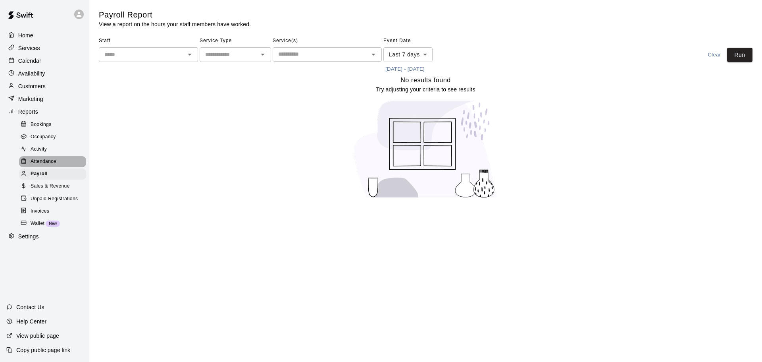
click at [55, 166] on span "Attendance" at bounding box center [44, 162] width 26 height 8
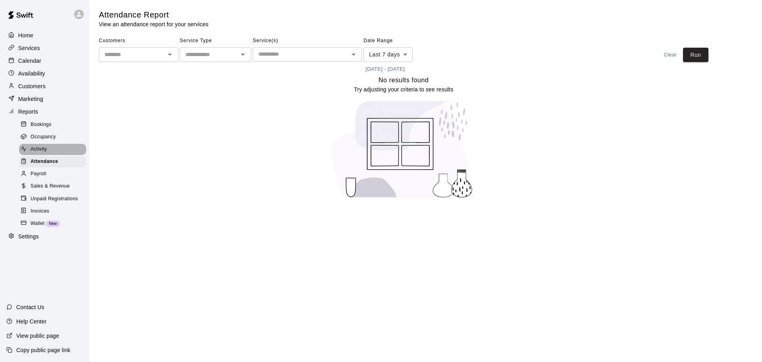
click at [62, 149] on div "Activity" at bounding box center [52, 149] width 67 height 11
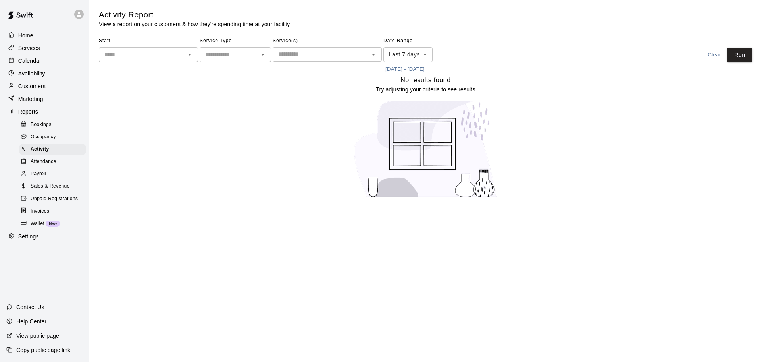
click at [65, 140] on div "Occupancy" at bounding box center [52, 136] width 67 height 11
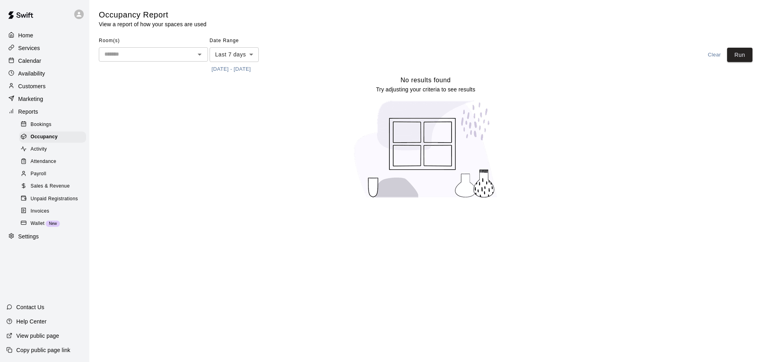
click at [68, 128] on div "Bookings" at bounding box center [52, 124] width 67 height 11
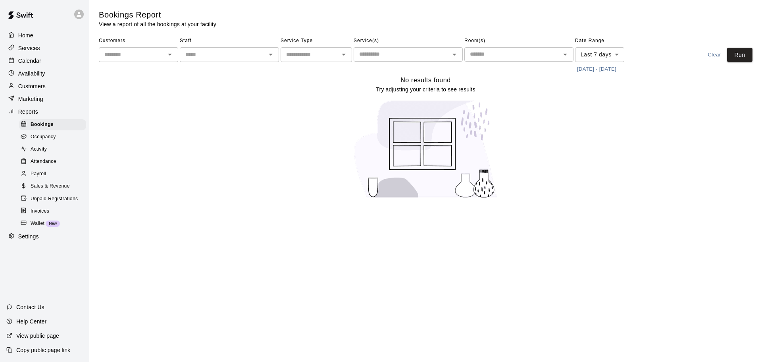
click at [55, 143] on div "Occupancy" at bounding box center [52, 136] width 67 height 11
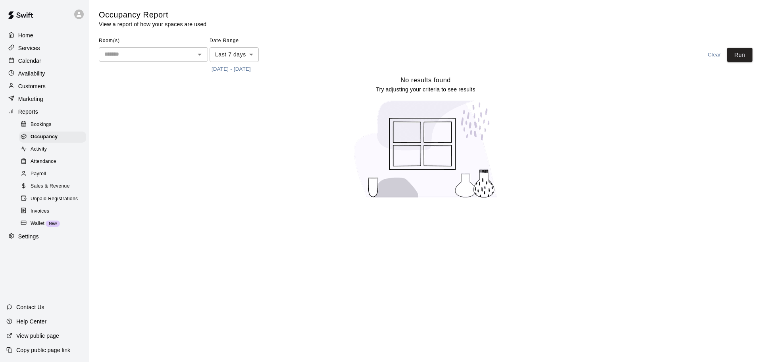
click at [50, 155] on div "Activity" at bounding box center [52, 149] width 67 height 11
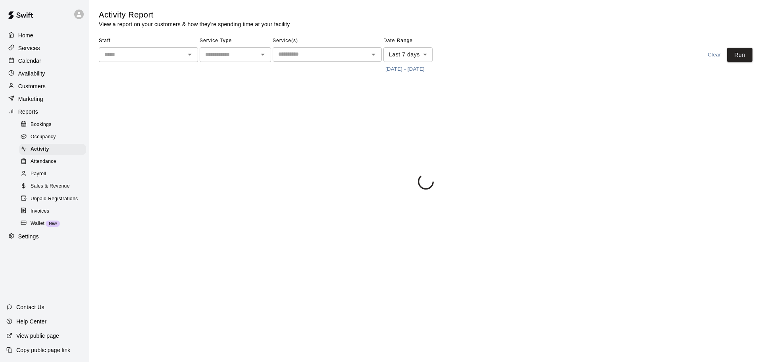
click at [44, 166] on span "Attendance" at bounding box center [44, 162] width 26 height 8
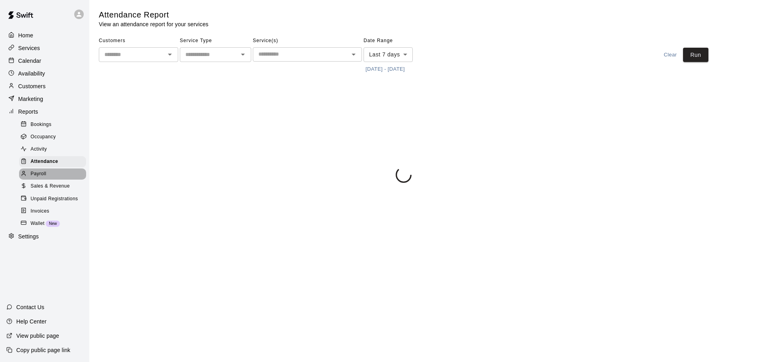
click at [37, 178] on span "Payroll" at bounding box center [38, 174] width 15 height 8
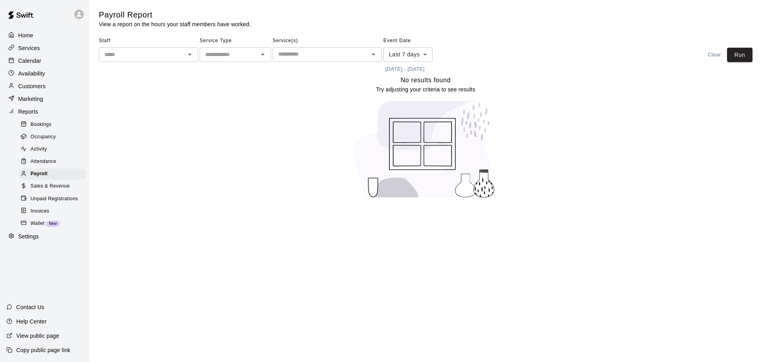
click at [34, 190] on span "Sales & Revenue" at bounding box center [50, 186] width 39 height 8
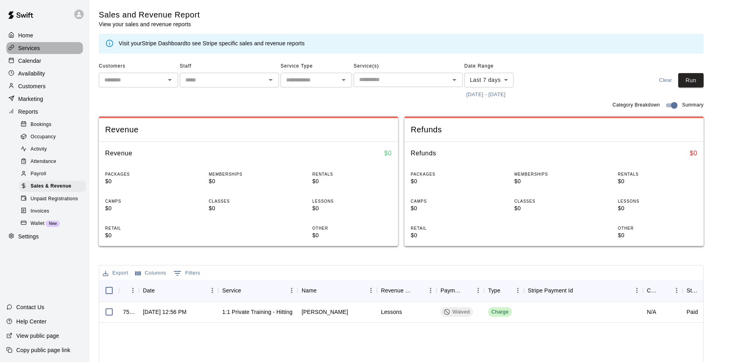
click at [36, 51] on p "Services" at bounding box center [29, 48] width 22 height 8
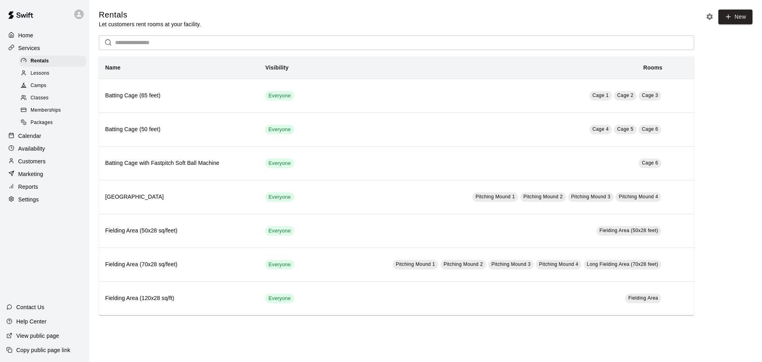
click at [30, 162] on p "Customers" at bounding box center [31, 161] width 27 height 8
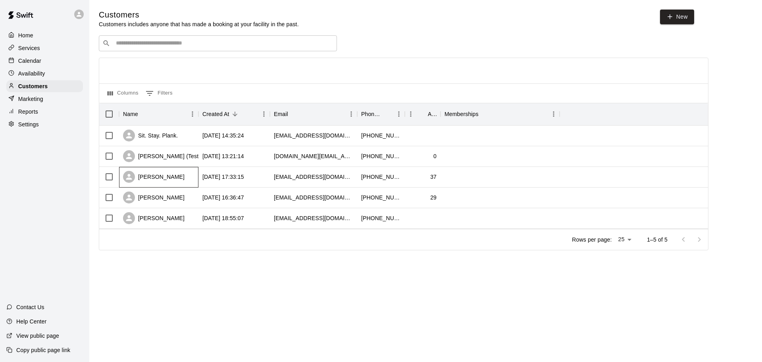
click at [169, 185] on div "[PERSON_NAME]" at bounding box center [158, 177] width 79 height 21
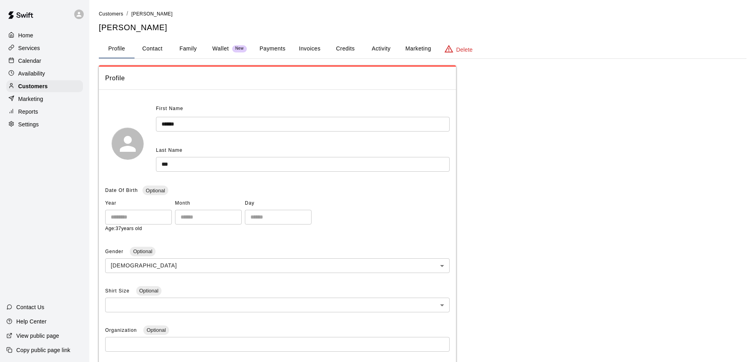
click at [262, 48] on button "Payments" at bounding box center [272, 48] width 39 height 19
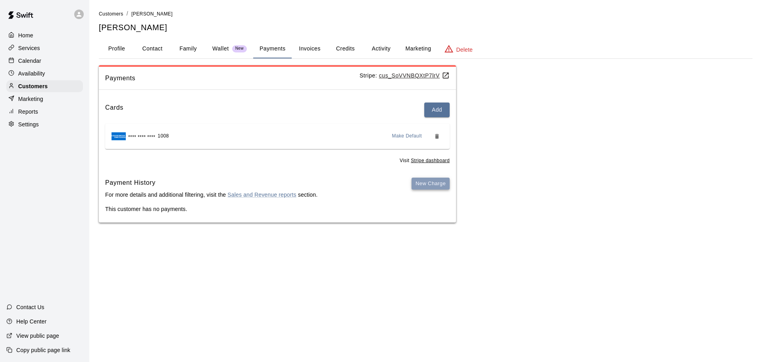
click at [436, 184] on button "New Charge" at bounding box center [431, 183] width 38 height 12
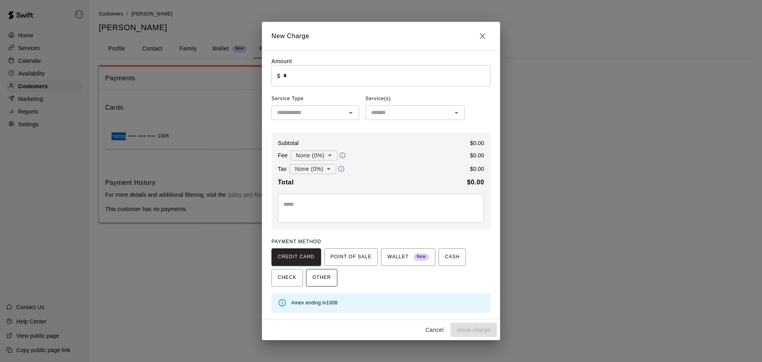
click at [329, 276] on span "OTHER" at bounding box center [321, 277] width 19 height 13
click at [328, 114] on input "text" at bounding box center [309, 113] width 70 height 10
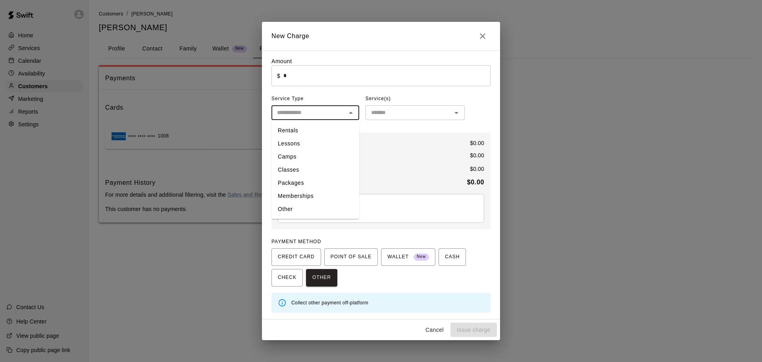
click at [314, 136] on li "Rentals" at bounding box center [316, 130] width 88 height 13
type input "*******"
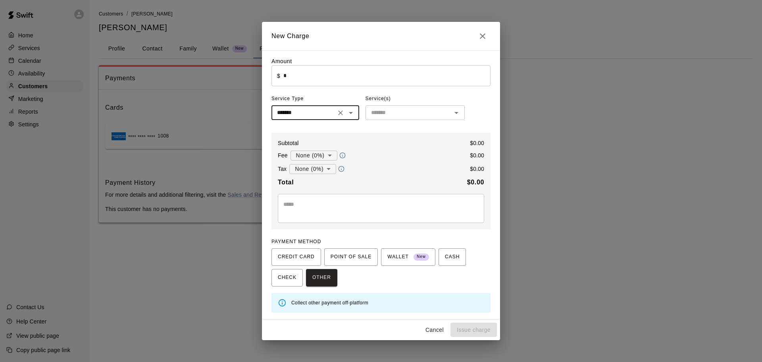
click at [404, 113] on input "text" at bounding box center [408, 113] width 81 height 10
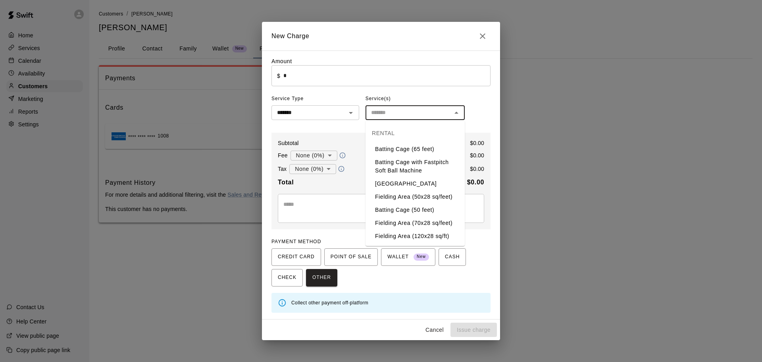
click at [422, 150] on li "Batting Cage (65 feet)" at bounding box center [415, 149] width 99 height 13
type input "**********"
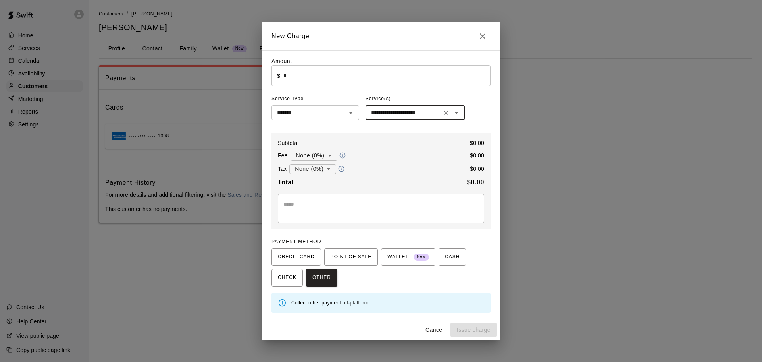
click at [457, 112] on icon "Open" at bounding box center [457, 113] width 10 height 10
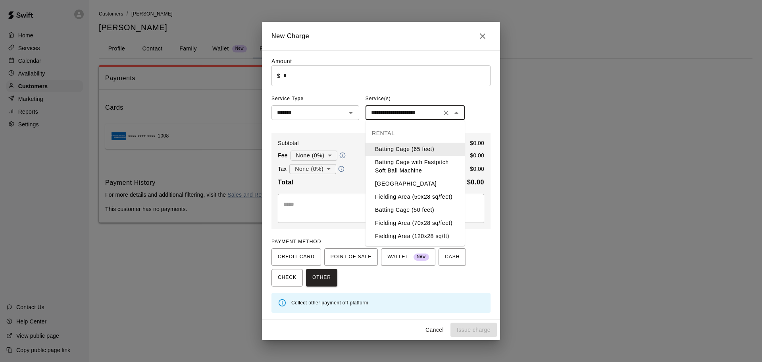
click at [472, 109] on div "**********" at bounding box center [381, 184] width 219 height 255
